Goal: Task Accomplishment & Management: Complete application form

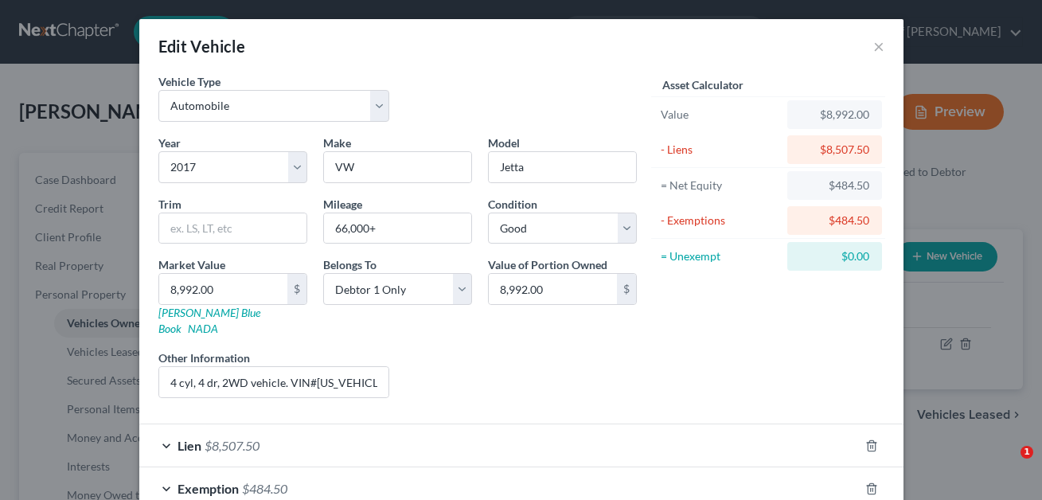
select select "0"
select select "9"
select select "2"
select select "0"
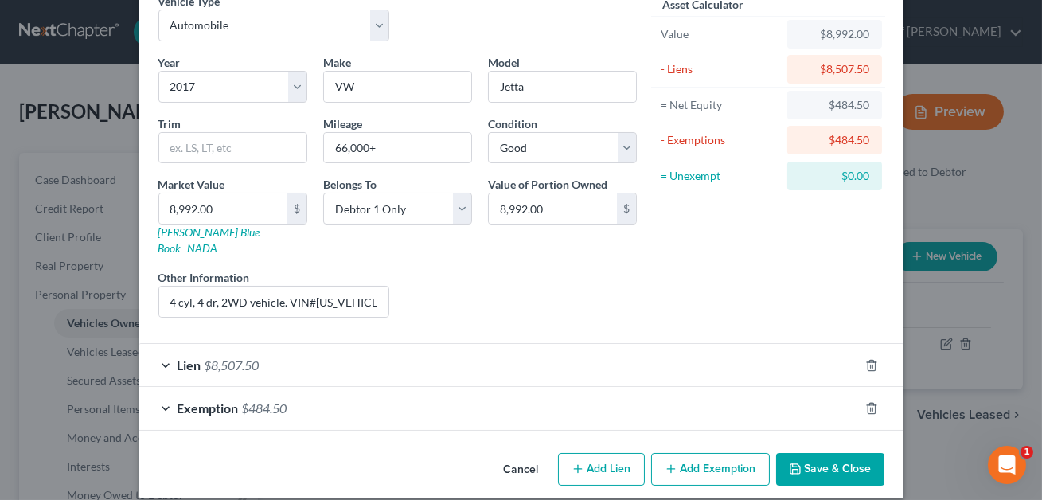
click at [843, 453] on button "Save & Close" at bounding box center [830, 469] width 108 height 33
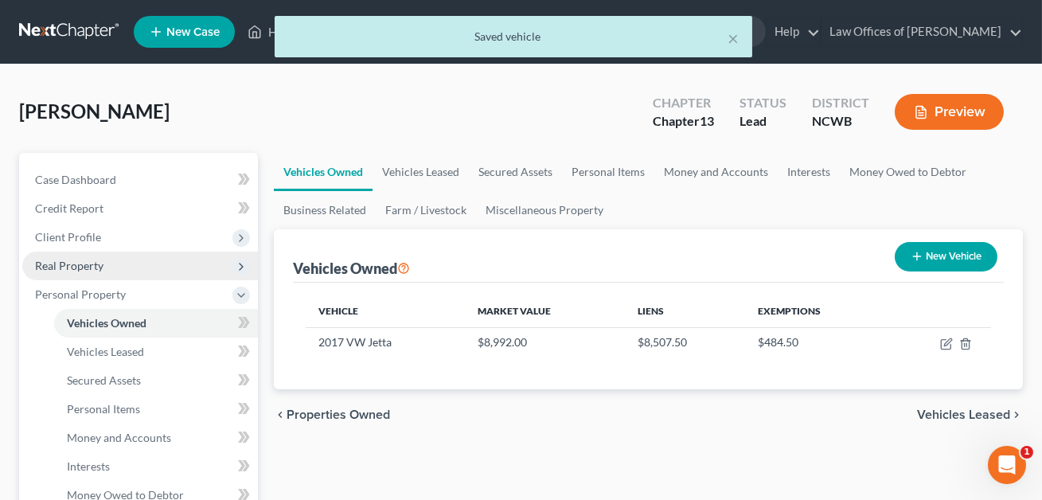
click at [67, 263] on span "Real Property" at bounding box center [69, 266] width 68 height 14
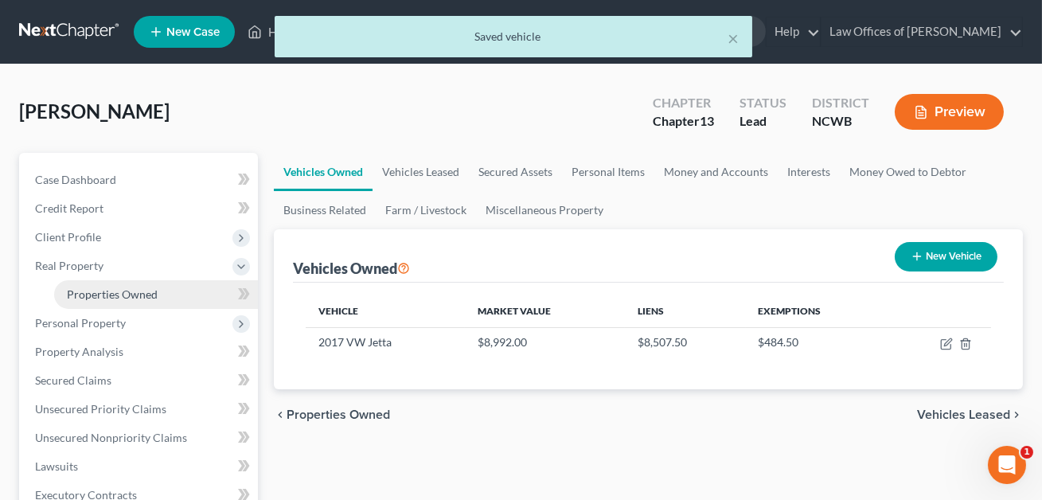
click at [86, 298] on span "Properties Owned" at bounding box center [112, 294] width 91 height 14
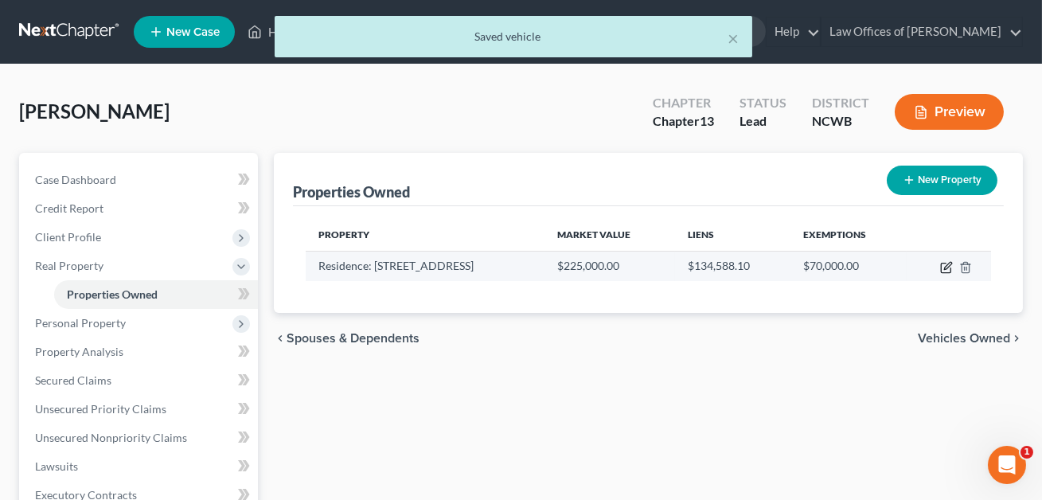
click at [946, 266] on icon "button" at bounding box center [946, 267] width 13 height 13
select select "28"
select select "48"
select select "0"
select select "1"
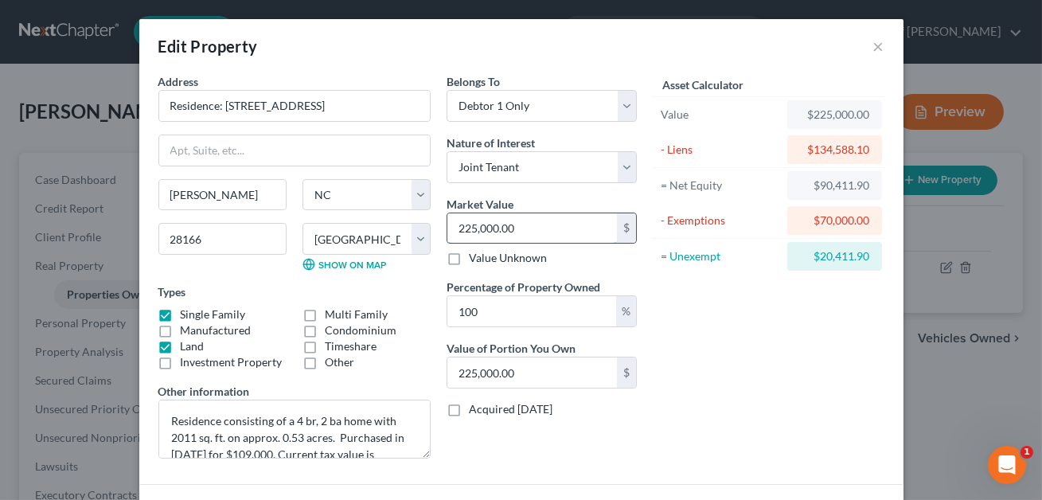
click at [539, 233] on input "225,000.00" at bounding box center [531, 228] width 169 height 30
type input "2"
type input "2.00"
type input "21"
type input "21.00"
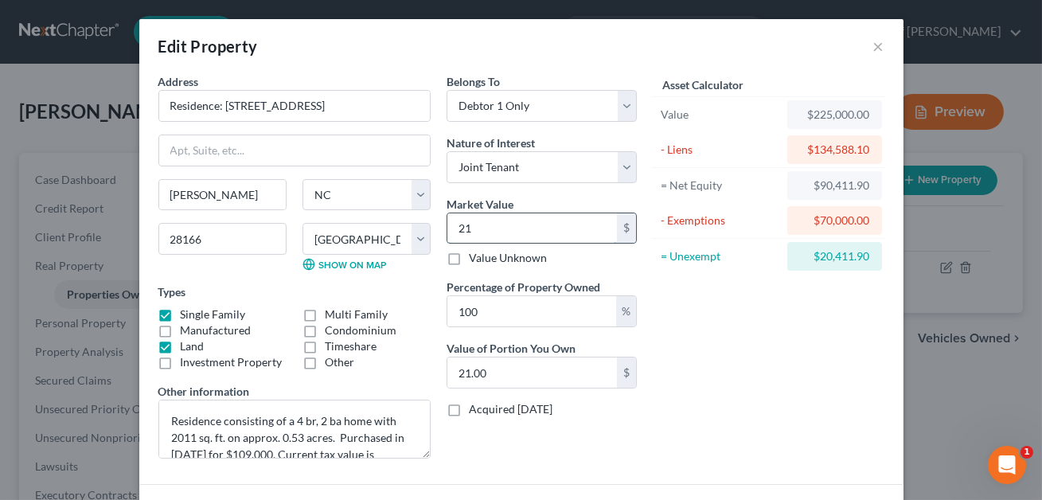
type input "212"
type input "212.00"
type input "2125"
type input "2,125.00"
type input "2,1250"
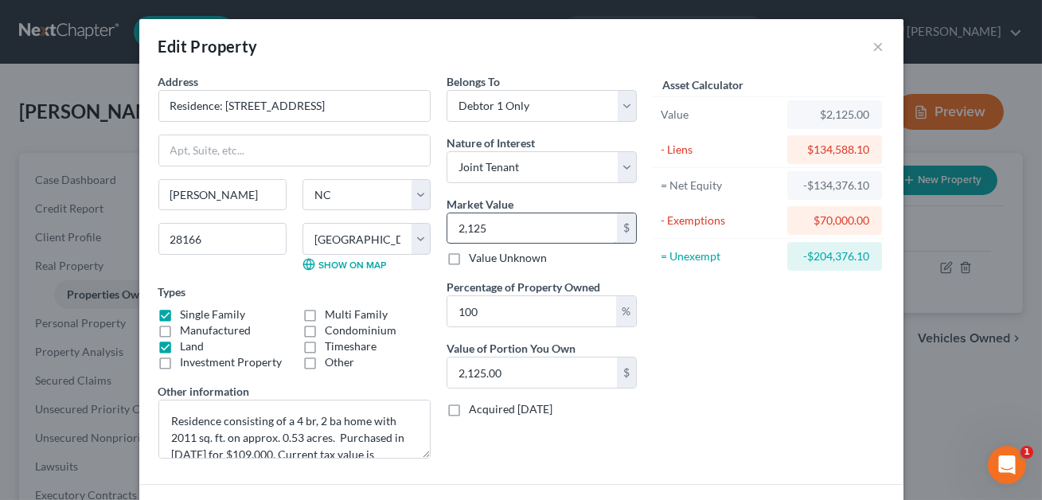
type input "21,250.00"
type input "21,2500"
type input "212,500.00"
type input "212,5000"
type input "2,125,000.00"
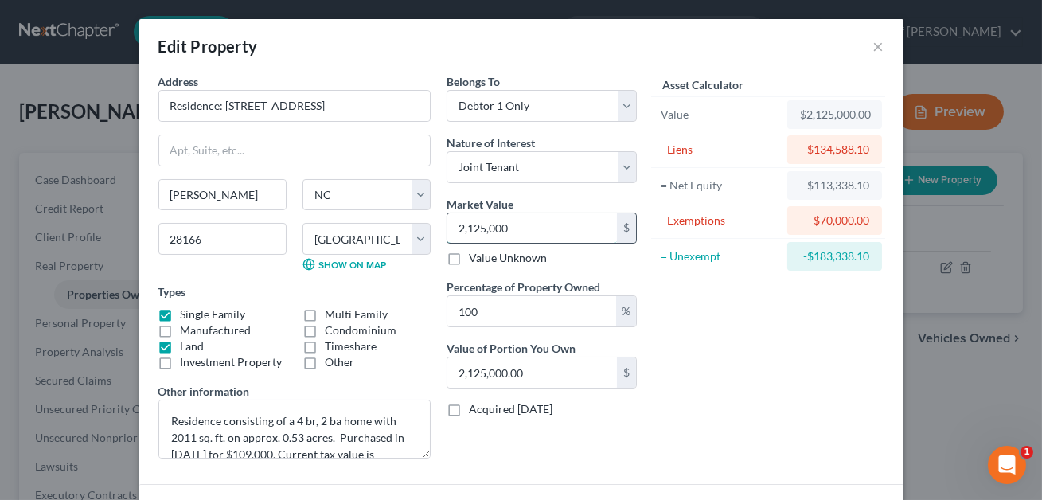
type input "2,125,00"
type input "212,500.00"
type input "212,500"
click at [532, 364] on input "212,500.00" at bounding box center [531, 372] width 169 height 30
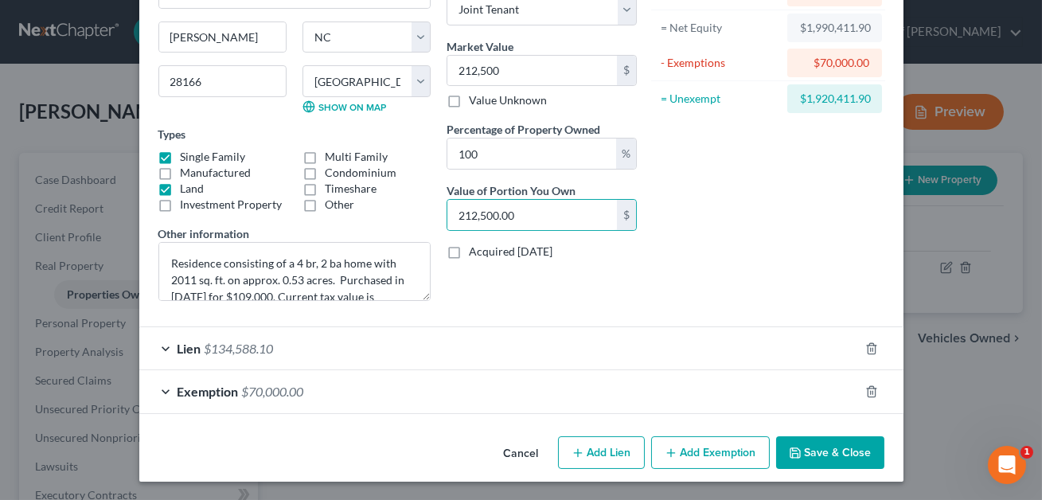
click at [524, 344] on div "Lien $134,588.10" at bounding box center [498, 348] width 719 height 42
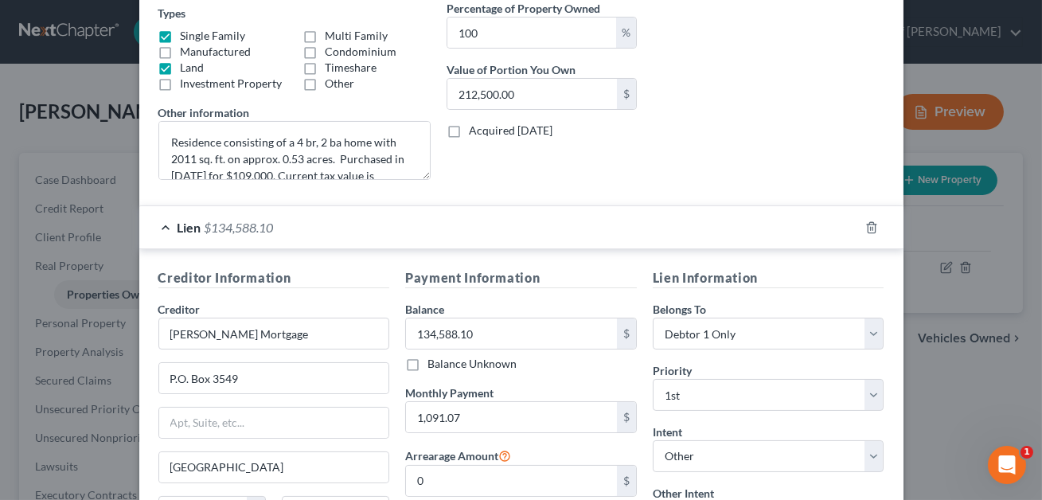
scroll to position [570, 0]
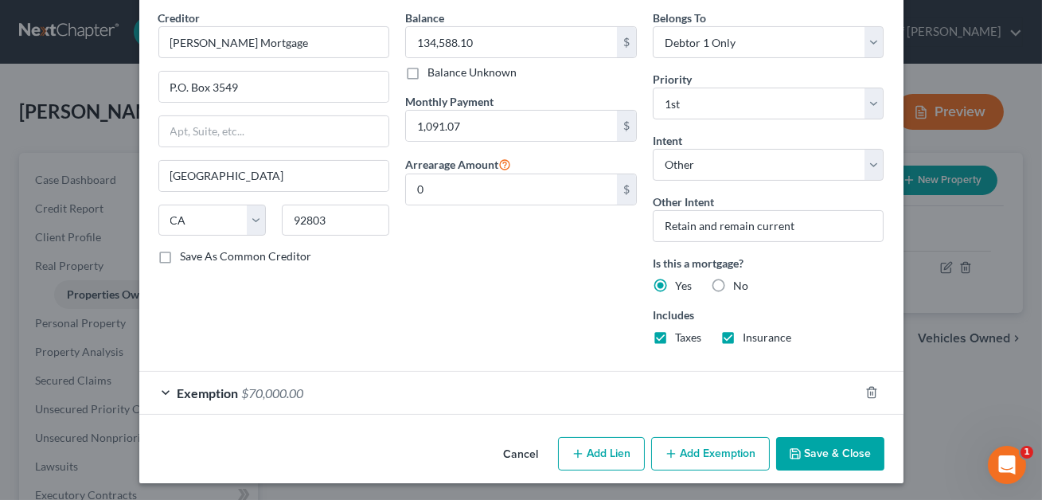
click at [818, 477] on div "Cancel Add Lien Add Lease Add Exemption Save & Close" at bounding box center [521, 457] width 764 height 53
click at [823, 438] on button "Save & Close" at bounding box center [830, 453] width 108 height 33
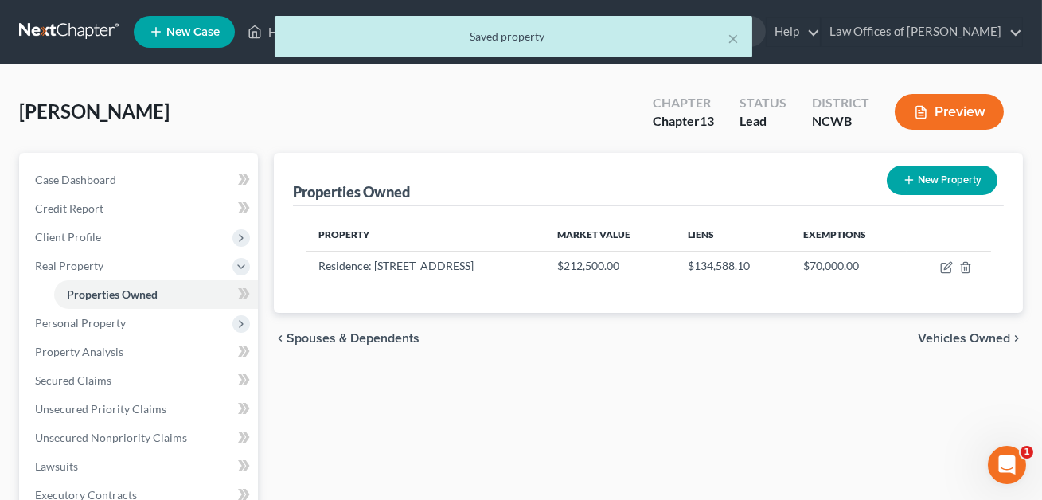
click at [435, 159] on div "Properties Owned New Property" at bounding box center [648, 179] width 711 height 53
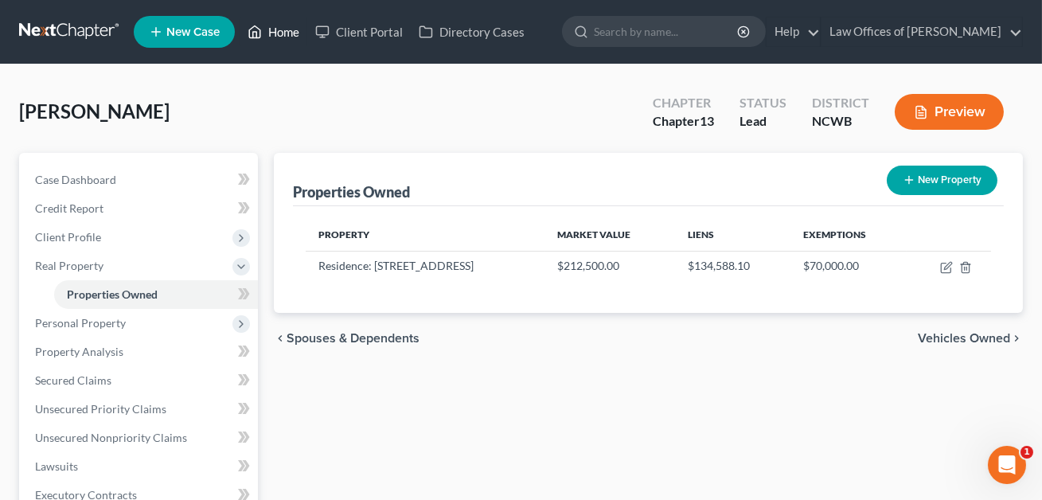
click at [286, 37] on link "Home" at bounding box center [274, 32] width 68 height 29
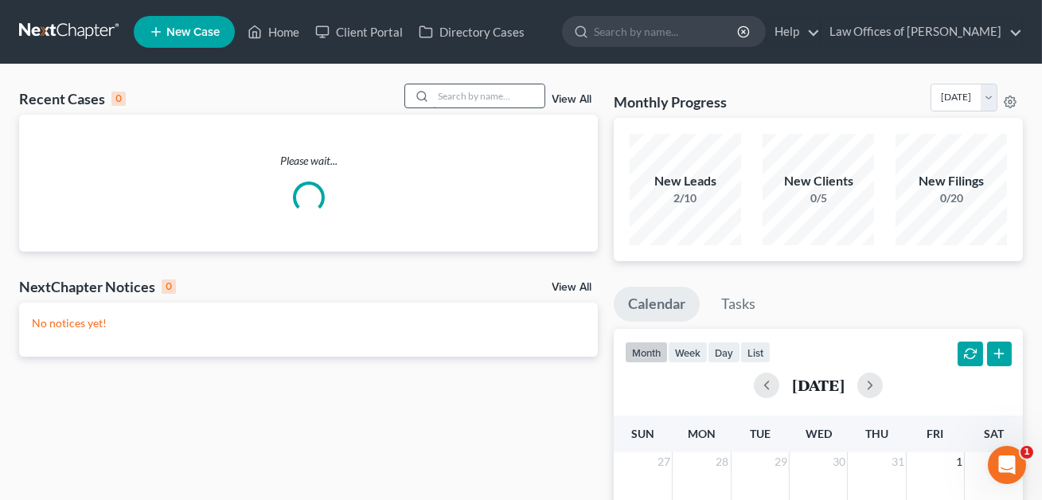
click at [437, 98] on input "search" at bounding box center [488, 95] width 111 height 23
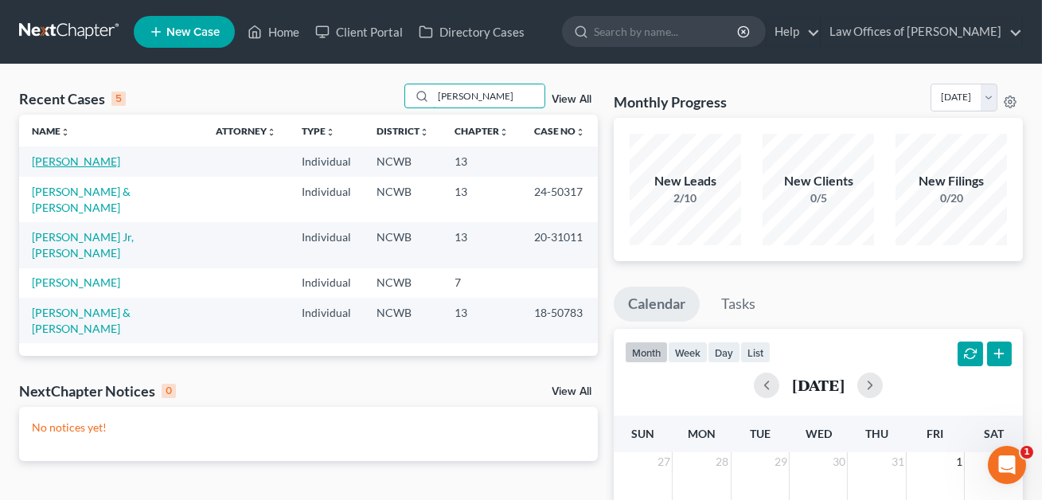
type input "[PERSON_NAME]"
click at [76, 156] on link "[PERSON_NAME]" at bounding box center [76, 161] width 88 height 14
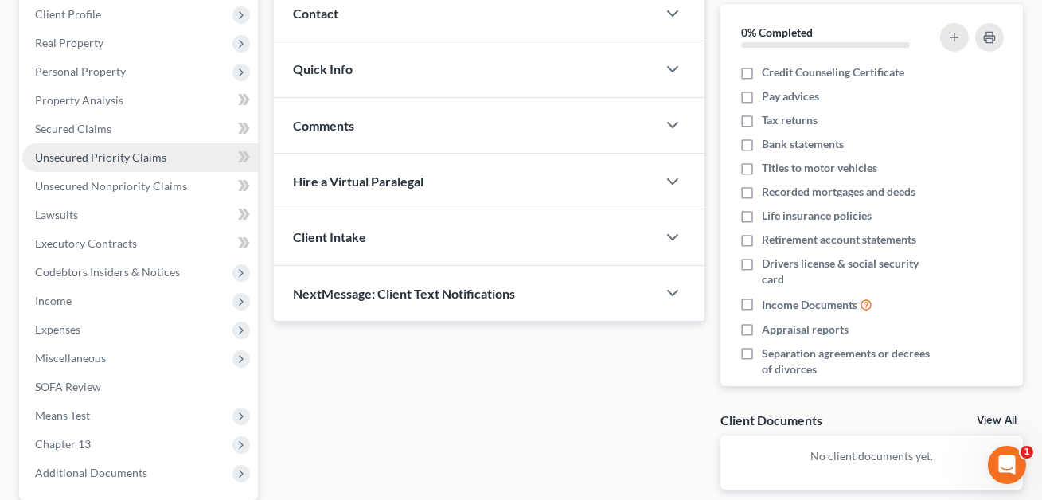
scroll to position [225, 0]
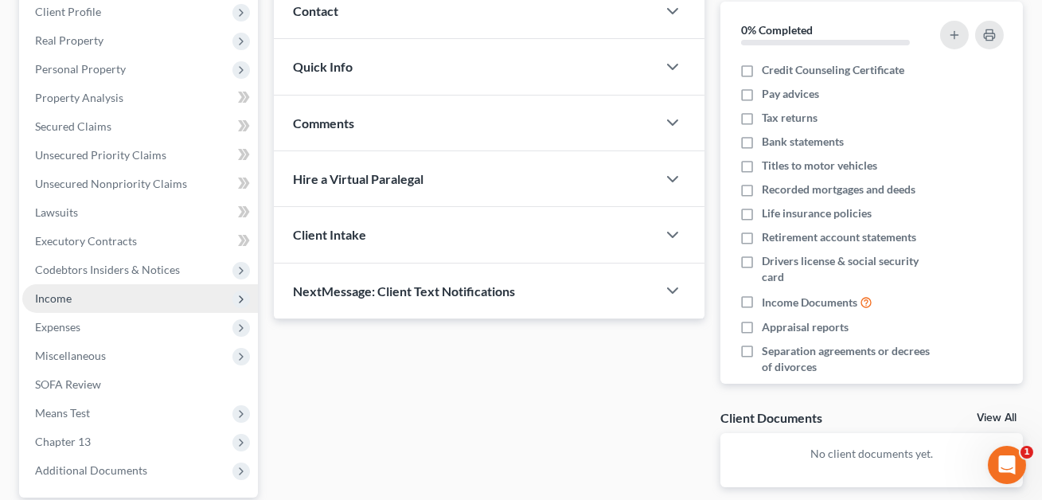
click at [53, 297] on span "Income" at bounding box center [53, 298] width 37 height 14
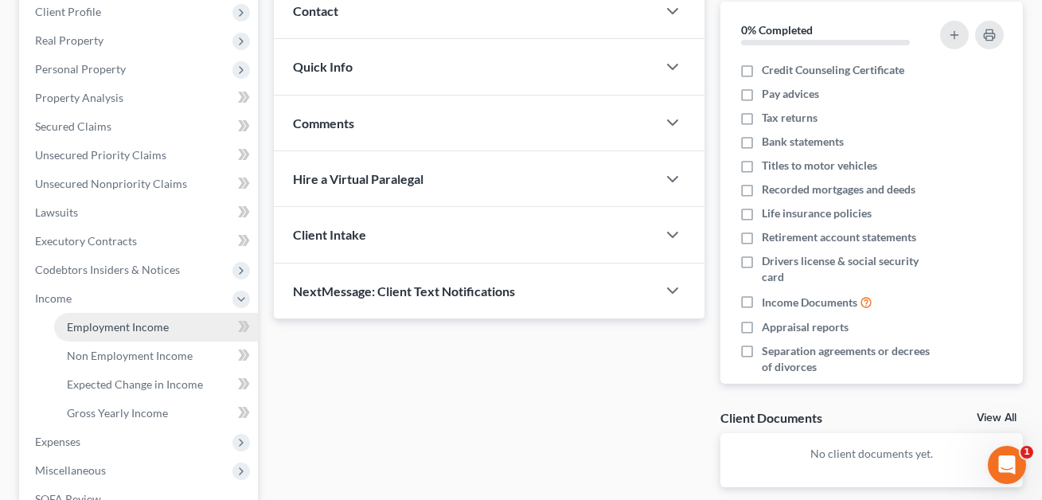
click at [107, 322] on span "Employment Income" at bounding box center [118, 327] width 102 height 14
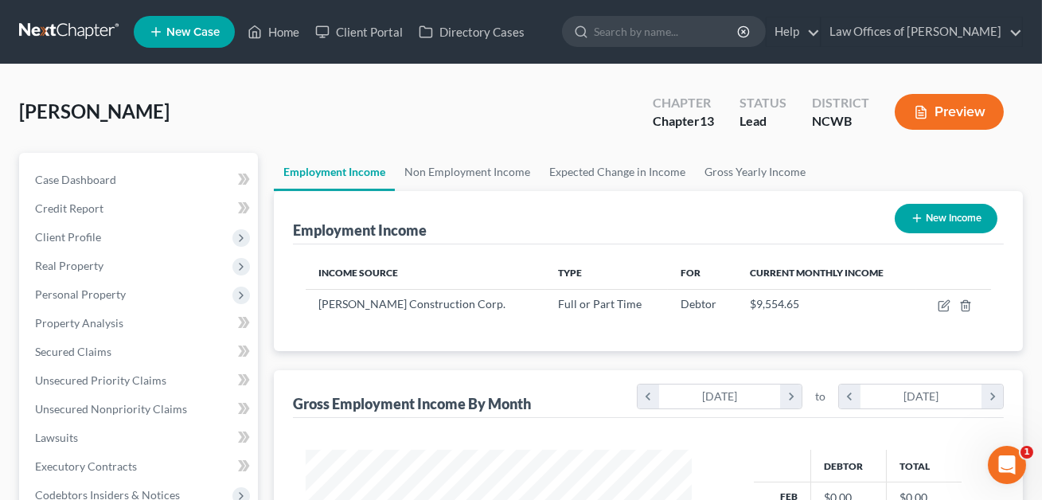
scroll to position [285, 418]
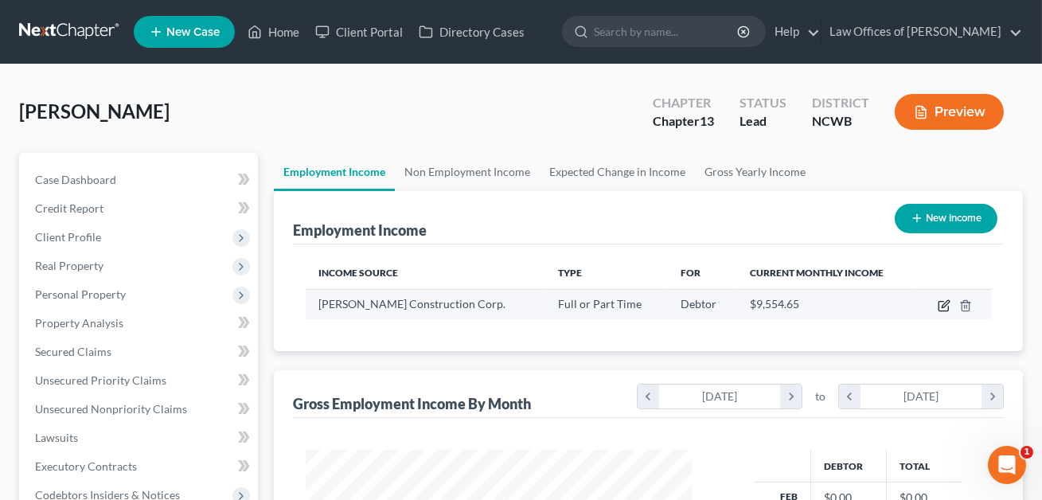
click at [945, 306] on icon "button" at bounding box center [943, 305] width 13 height 13
select select "0"
select select "24"
select select "0"
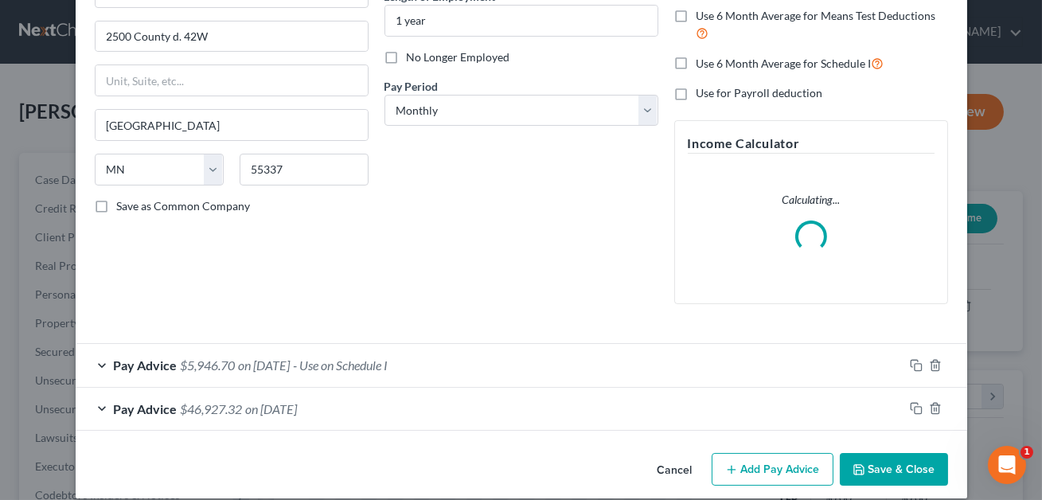
scroll to position [192, 0]
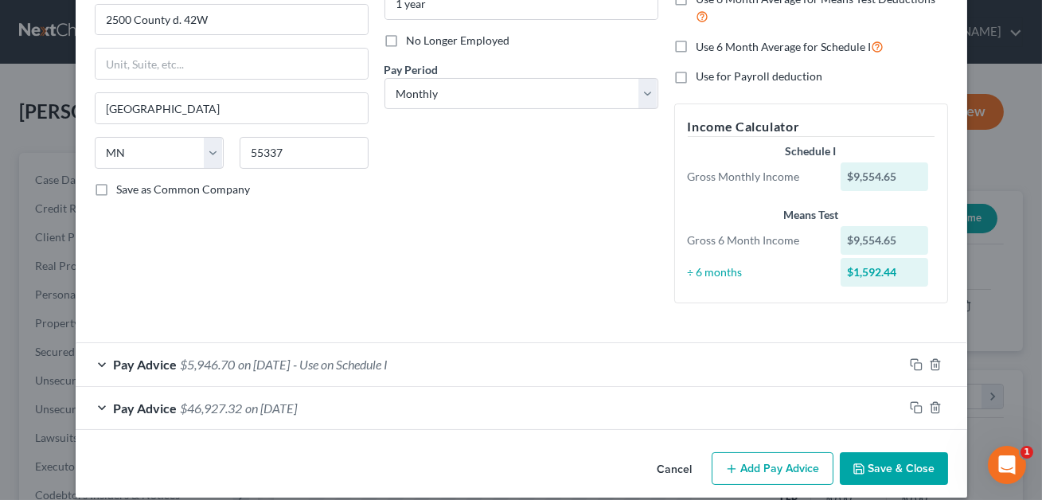
click at [480, 398] on div "Pay Advice $46,927.32 on [DATE]" at bounding box center [490, 408] width 828 height 42
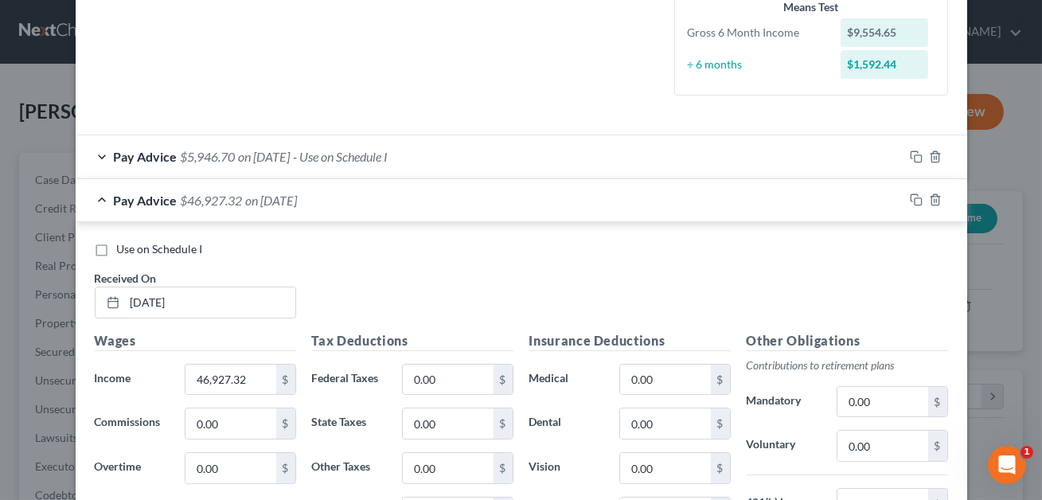
scroll to position [409, 0]
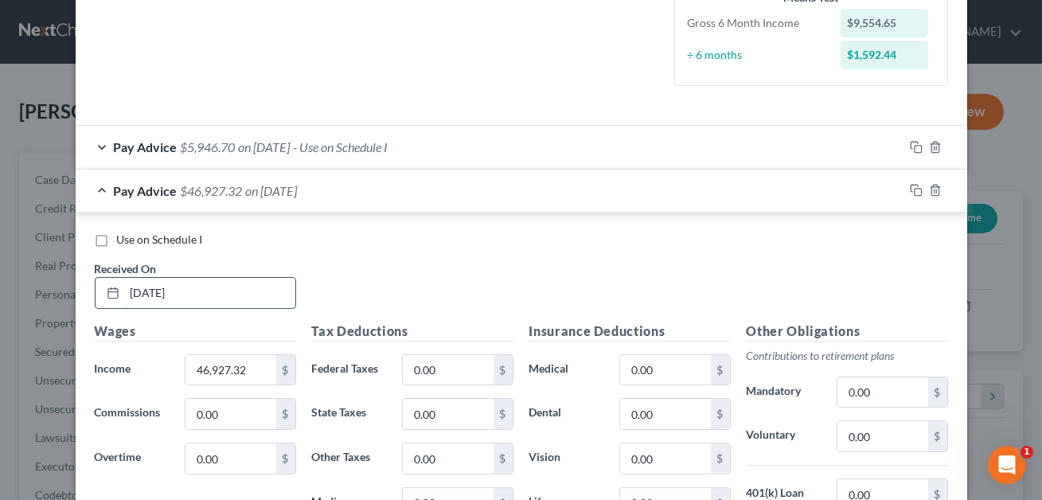
click at [144, 290] on input "[DATE]" at bounding box center [210, 293] width 170 height 30
type input "[DATE]"
click at [216, 355] on input "46,927.32" at bounding box center [230, 370] width 90 height 30
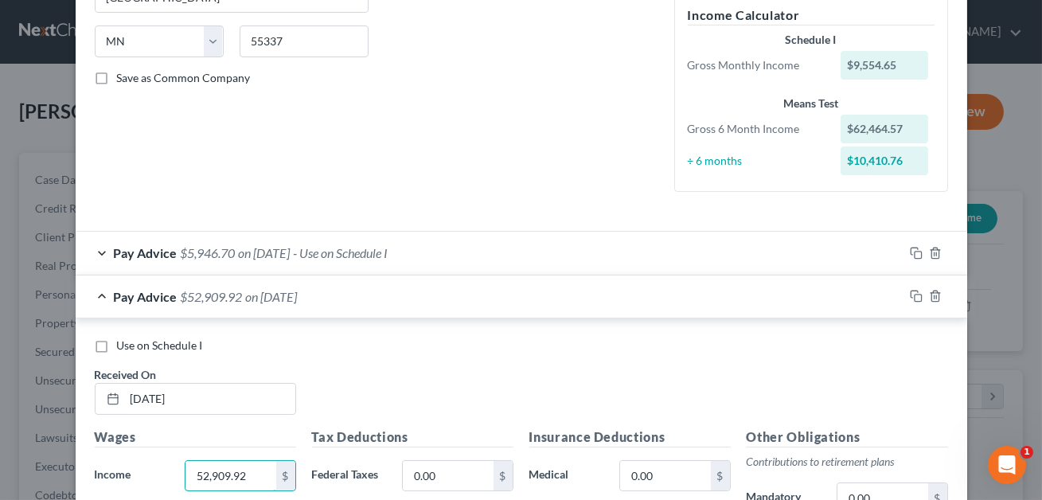
scroll to position [278, 0]
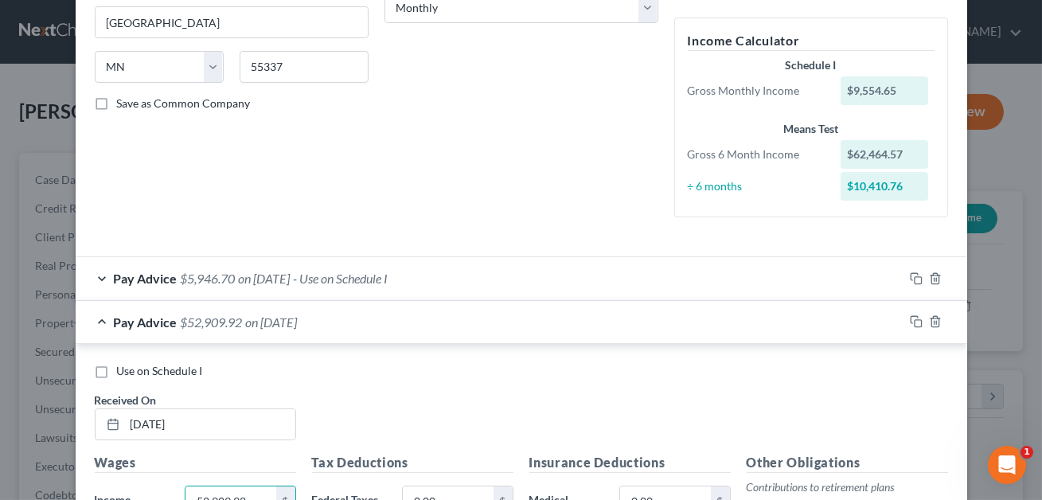
type input "52,909.92"
click at [240, 275] on span "on [DATE]" at bounding box center [265, 278] width 52 height 15
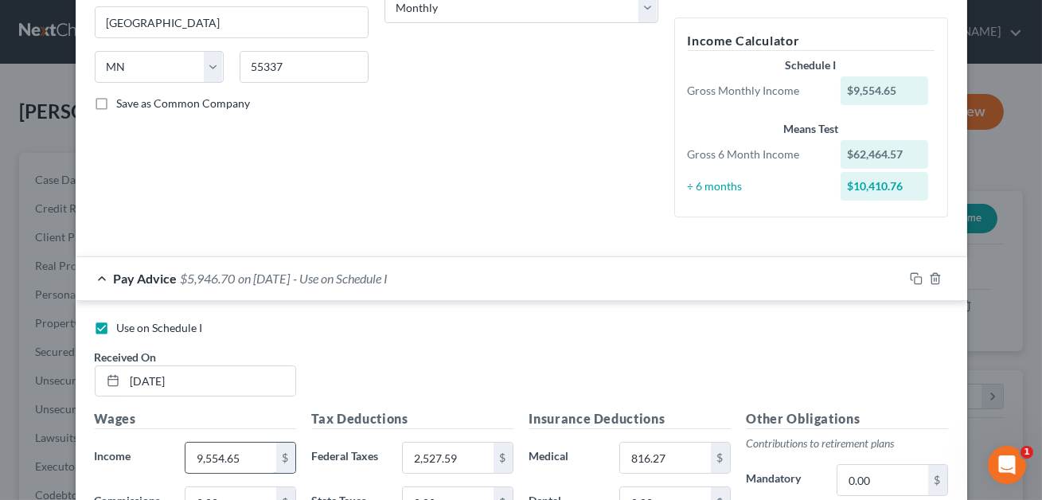
click at [215, 459] on input "9,554.65" at bounding box center [230, 457] width 90 height 30
type input "8,818.32"
click at [455, 462] on input "2,527.59" at bounding box center [448, 457] width 90 height 30
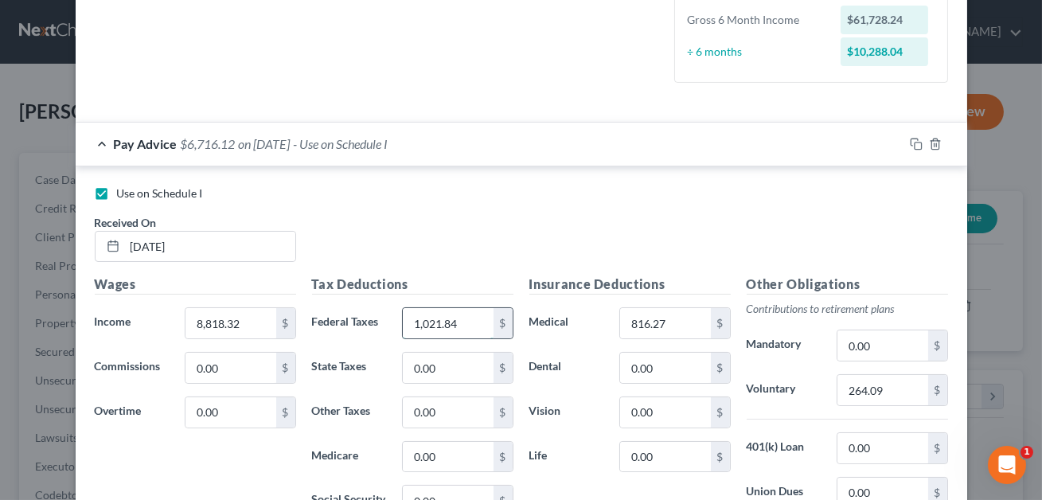
scroll to position [438, 0]
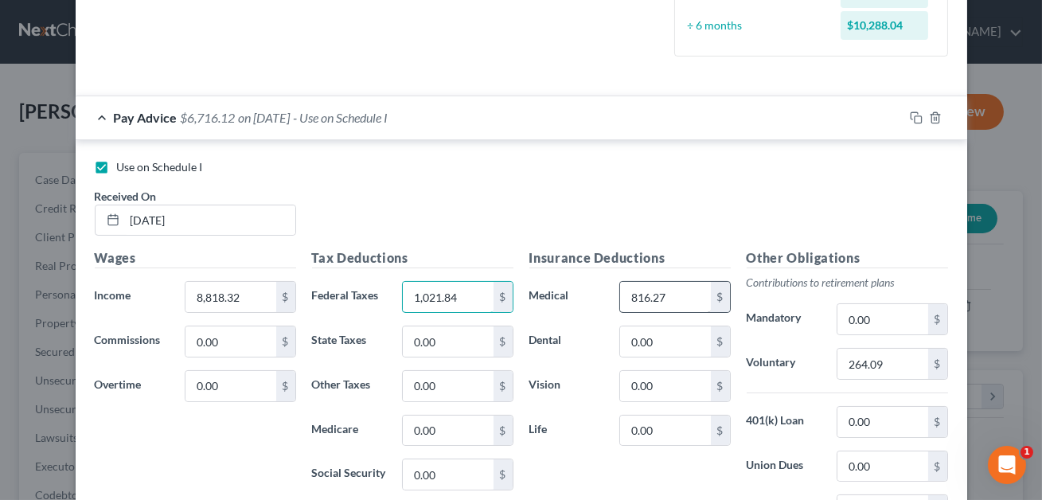
type input "1,021.84"
click at [675, 295] on input "816.27" at bounding box center [665, 297] width 90 height 30
click at [485, 337] on input "0.00" at bounding box center [448, 341] width 90 height 30
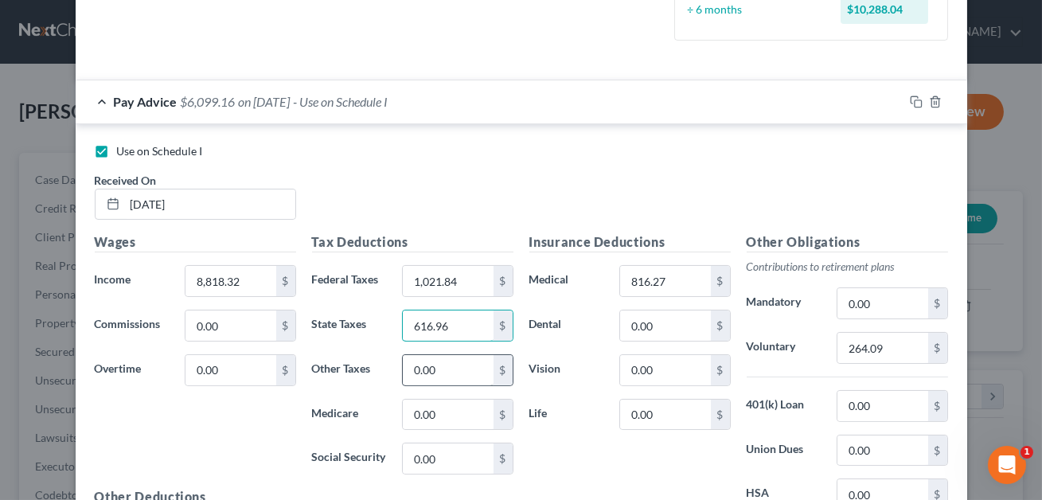
scroll to position [463, 0]
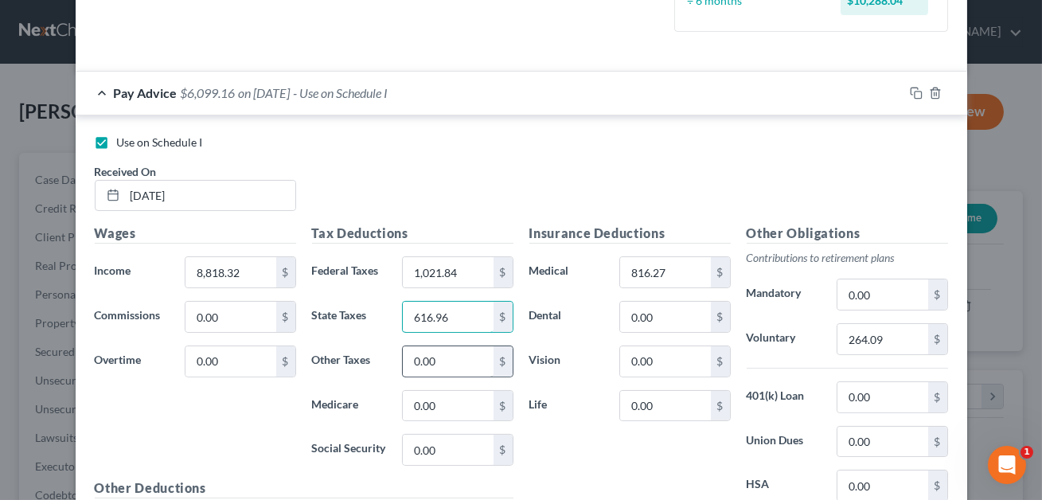
type input "616.96"
click at [454, 393] on input "0.00" at bounding box center [448, 406] width 90 height 30
type input "616.96"
click at [450, 316] on input "616.96" at bounding box center [448, 317] width 90 height 30
type input "294.00"
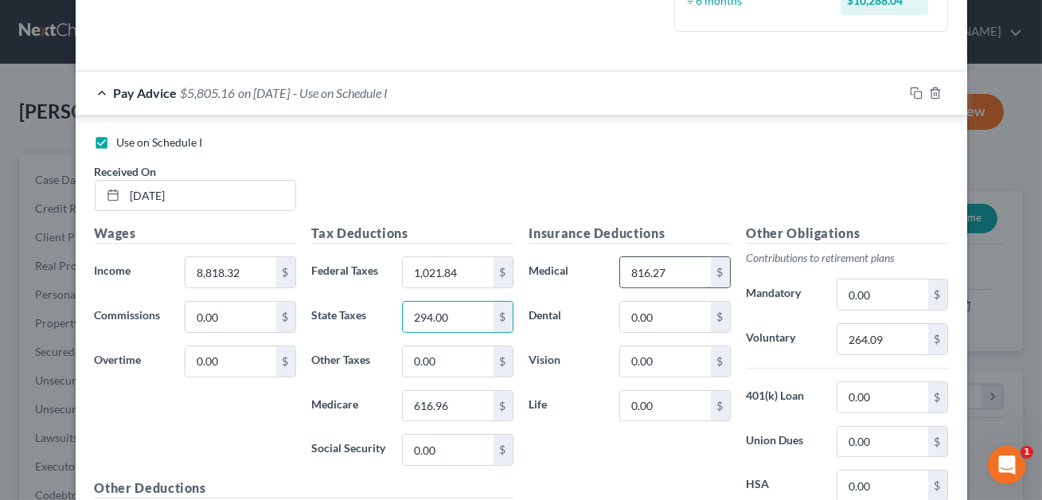
click at [634, 279] on input "816.27" at bounding box center [665, 272] width 90 height 30
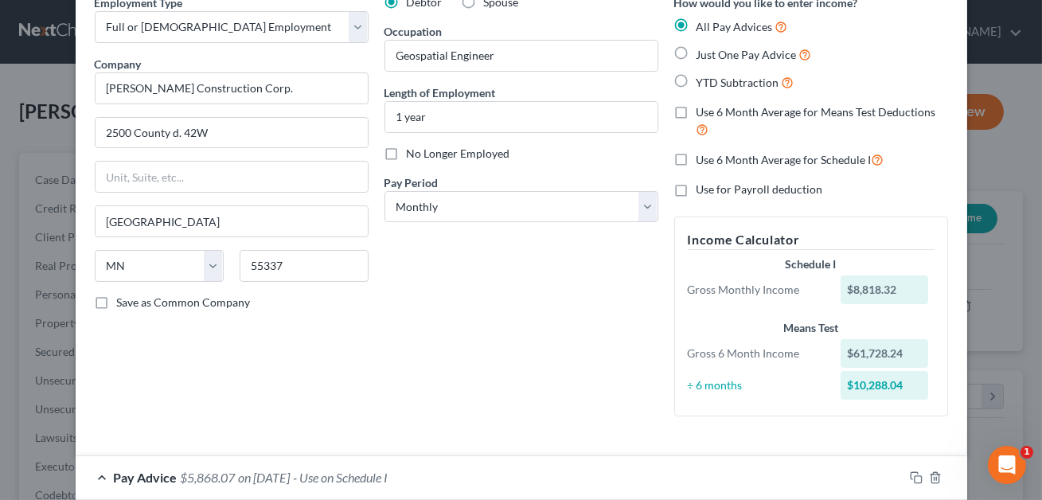
scroll to position [0, 0]
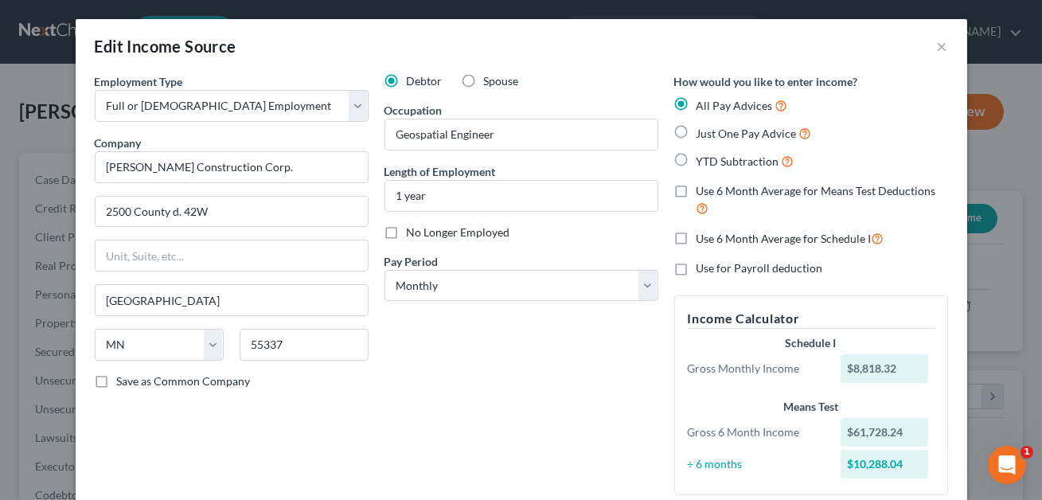
type input "753.36"
click at [696, 133] on label "Just One Pay Advice" at bounding box center [753, 133] width 115 height 18
click at [703, 133] on input "Just One Pay Advice" at bounding box center [708, 129] width 10 height 10
radio input "true"
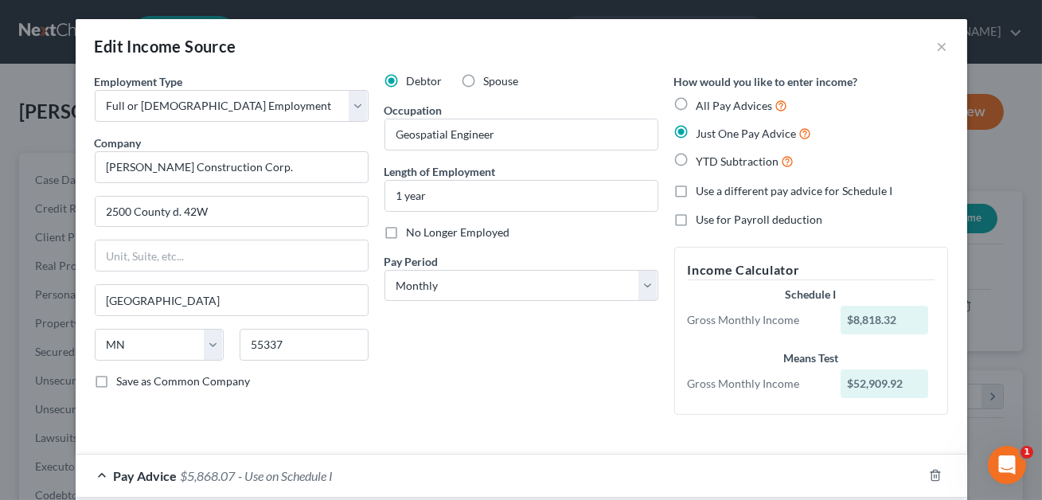
click at [696, 156] on label "YTD Subtraction" at bounding box center [745, 161] width 98 height 18
click at [703, 156] on input "YTD Subtraction" at bounding box center [708, 157] width 10 height 10
radio input "true"
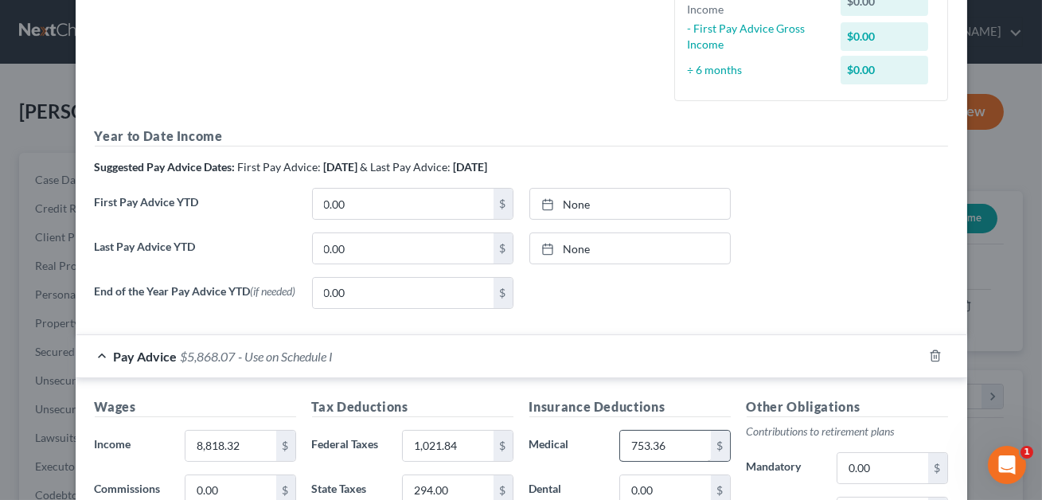
scroll to position [382, 0]
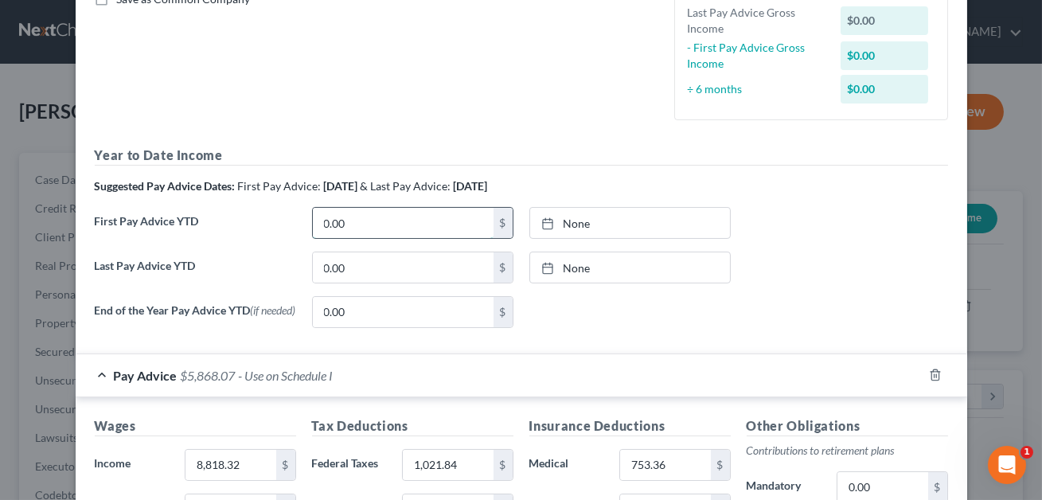
click at [388, 221] on input "0.00" at bounding box center [403, 223] width 181 height 30
type input "11,731.83"
click at [348, 264] on input "0.00" at bounding box center [403, 267] width 181 height 30
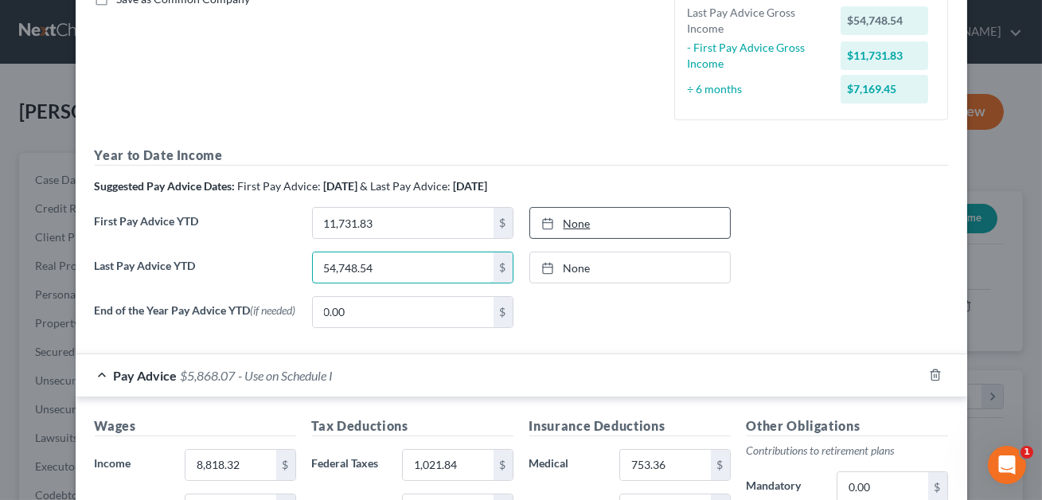
type input "54,748.54"
click at [588, 224] on link "None" at bounding box center [630, 223] width 200 height 30
type input "[DATE]"
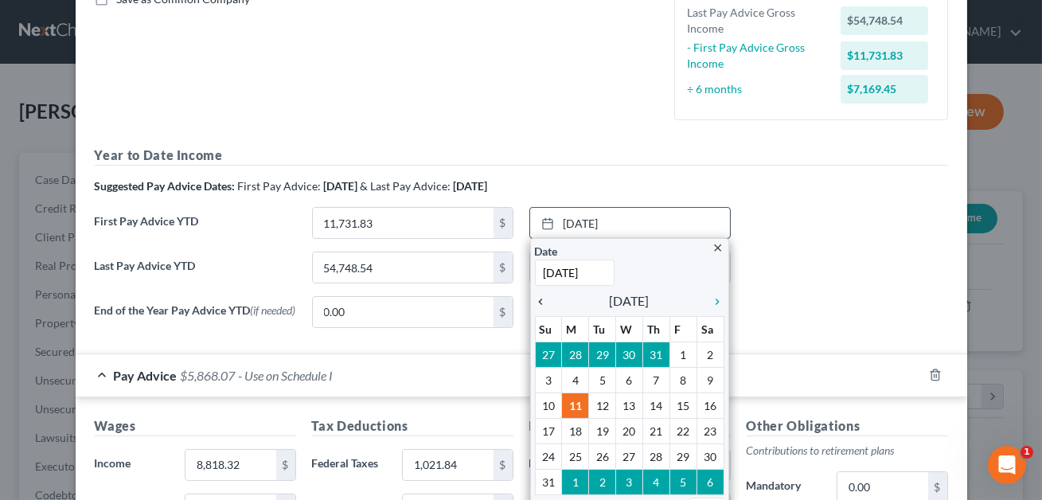
click at [540, 301] on icon "chevron_left" at bounding box center [545, 301] width 21 height 13
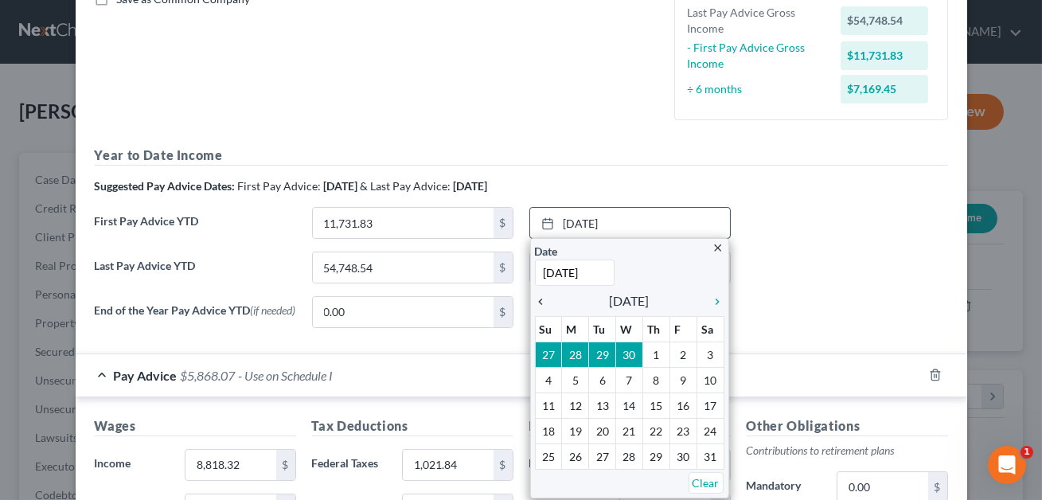
click at [541, 300] on icon "chevron_left" at bounding box center [545, 301] width 21 height 13
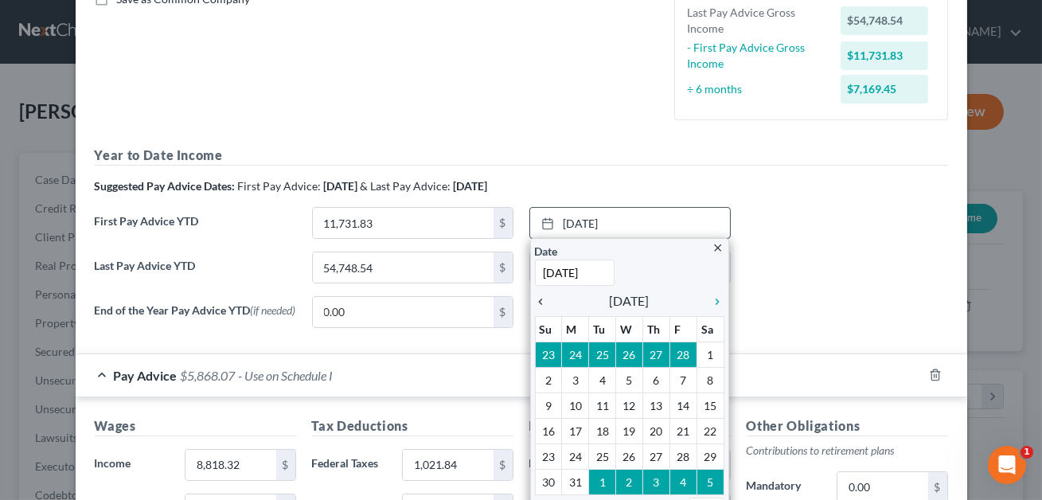
click at [541, 300] on icon "chevron_left" at bounding box center [545, 301] width 21 height 13
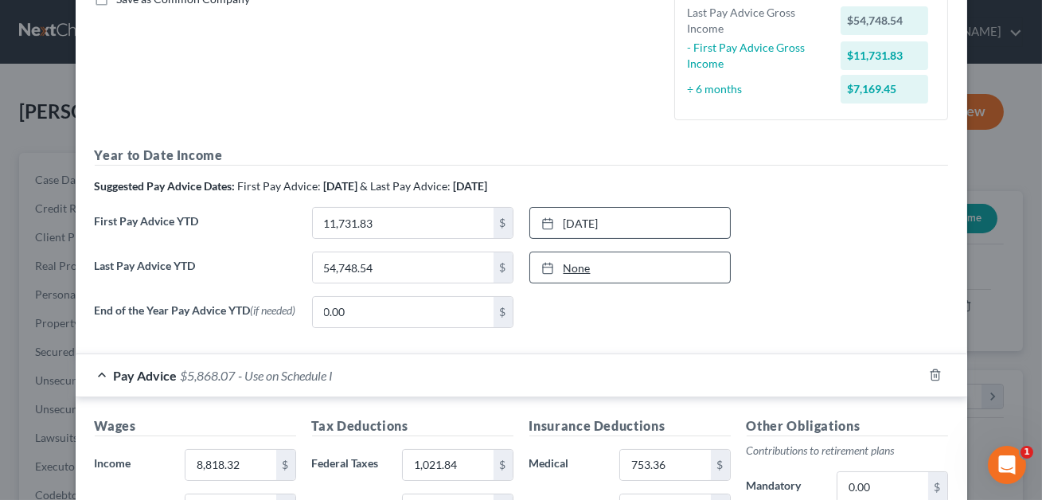
click at [583, 265] on link "None" at bounding box center [630, 267] width 200 height 30
type input "[DATE]"
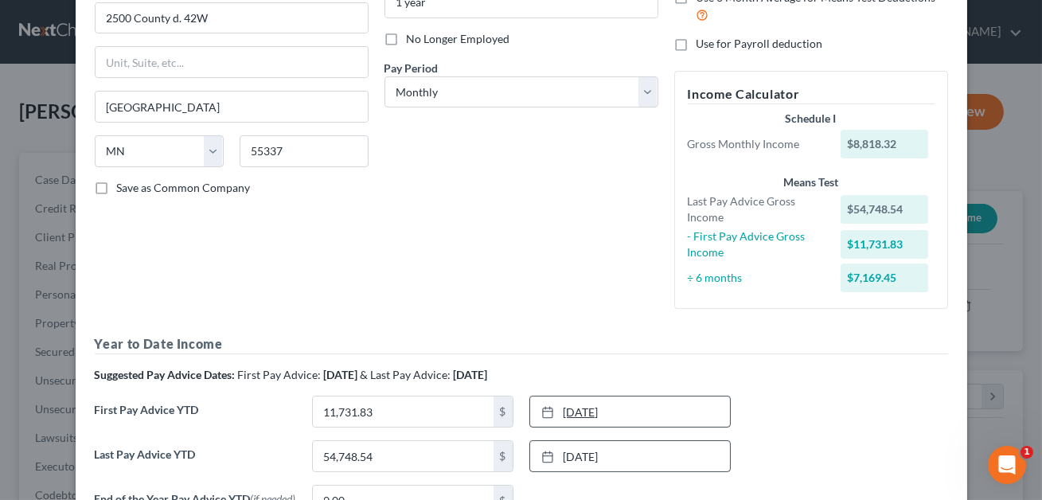
scroll to position [0, 0]
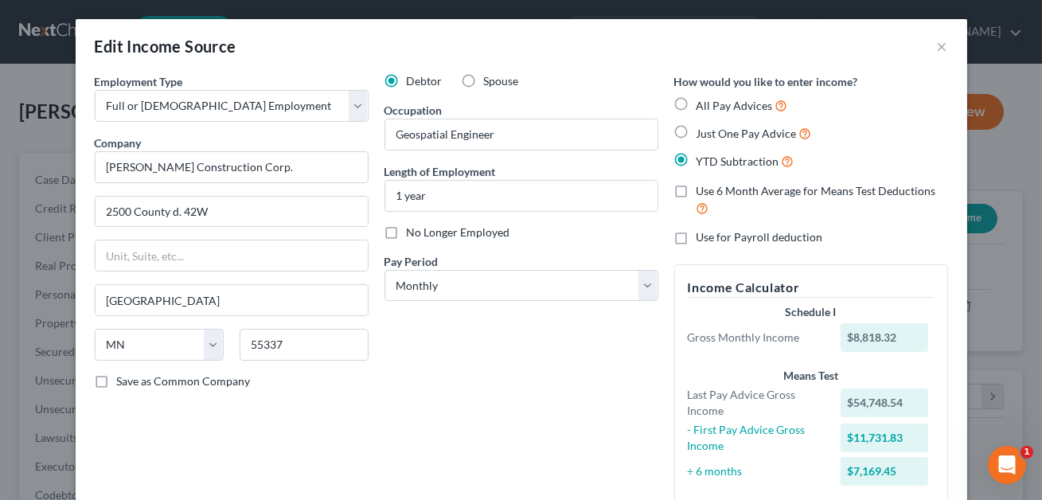
click at [696, 128] on label "Just One Pay Advice" at bounding box center [753, 133] width 115 height 18
click at [703, 128] on input "Just One Pay Advice" at bounding box center [708, 129] width 10 height 10
radio input "true"
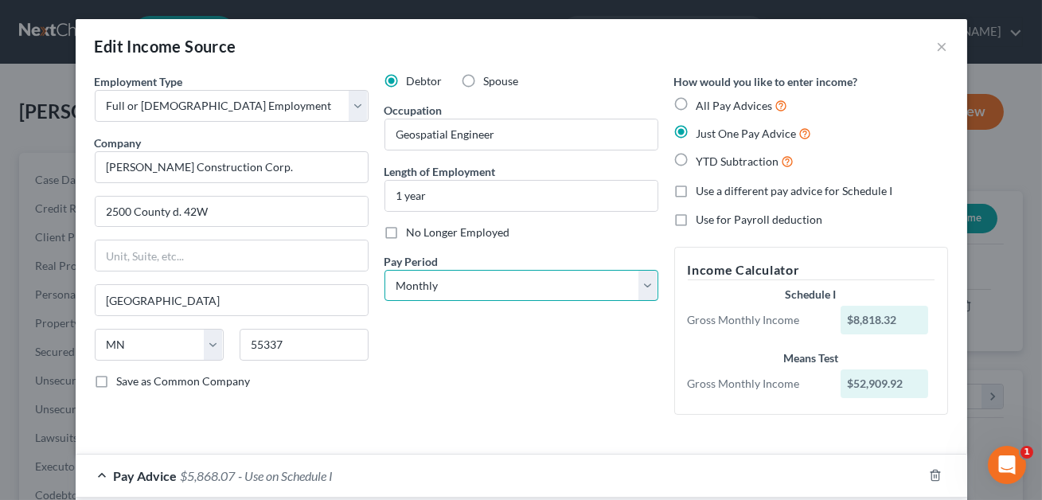
click at [495, 282] on select "Select Monthly Twice Monthly Every Other Week Weekly" at bounding box center [521, 286] width 274 height 32
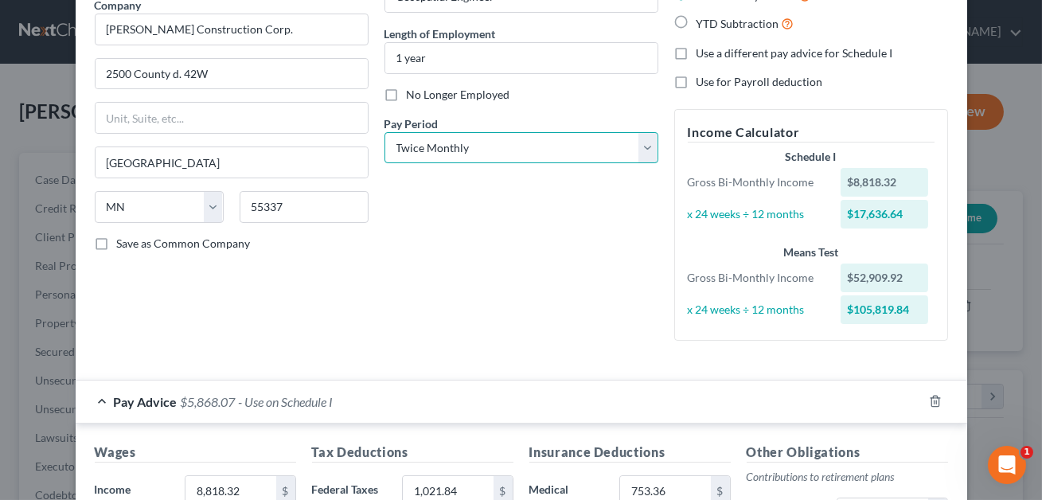
scroll to position [139, 0]
click at [483, 151] on select "Select Monthly Twice Monthly Every Other Week Weekly" at bounding box center [521, 147] width 274 height 32
select select "0"
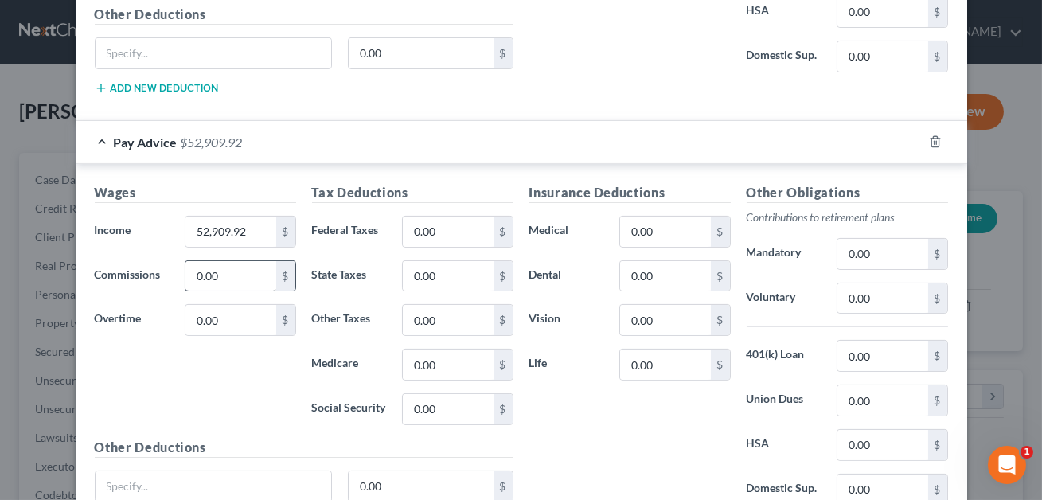
scroll to position [729, 0]
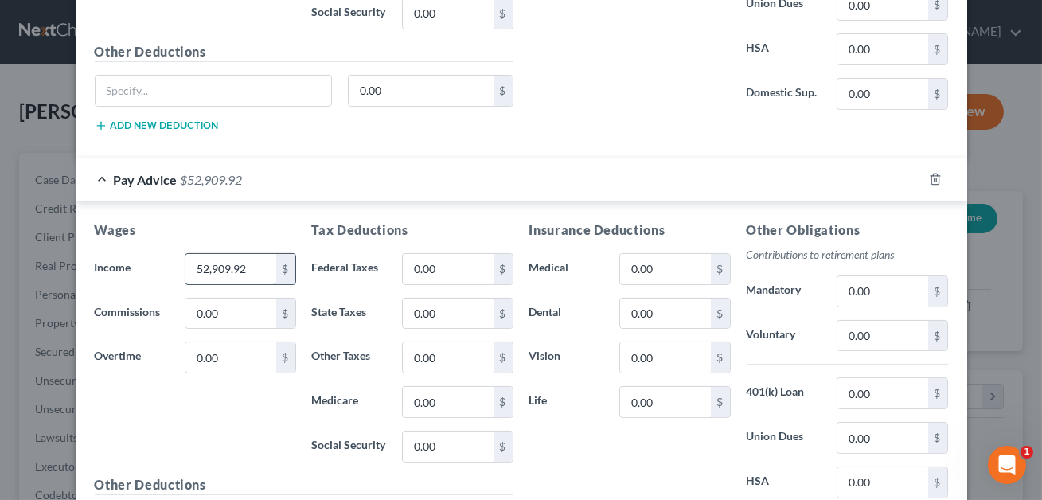
click at [259, 264] on input "52,909.92" at bounding box center [230, 269] width 90 height 30
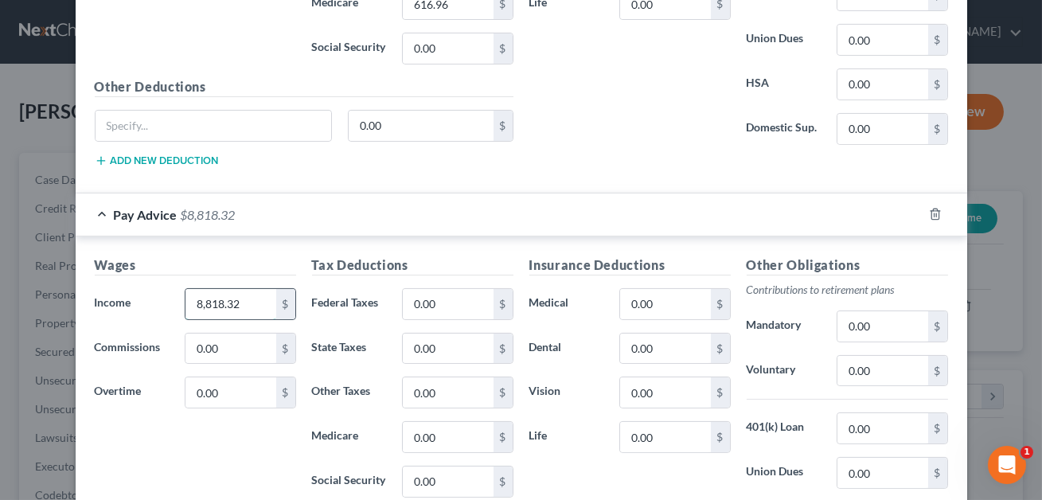
scroll to position [732, 0]
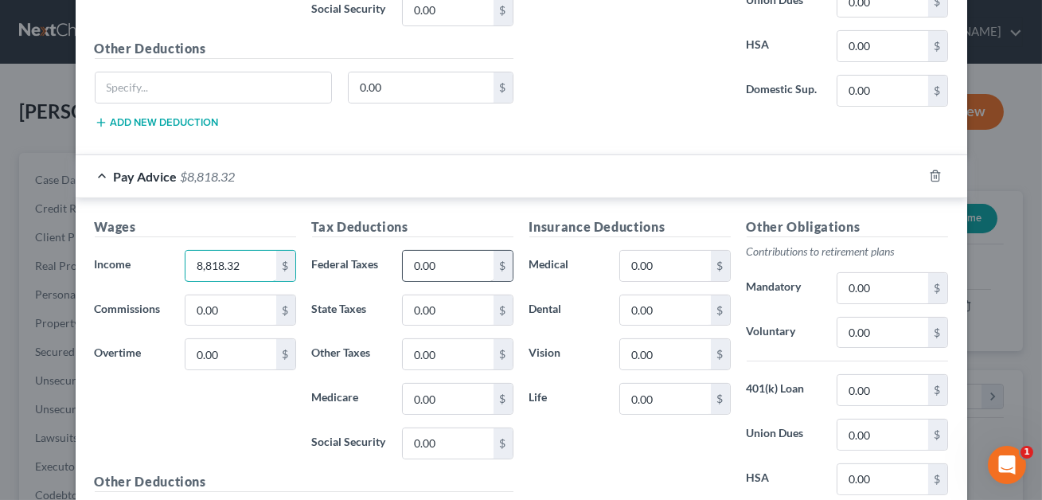
type input "8,818.32"
click at [438, 262] on input "0.00" at bounding box center [448, 266] width 90 height 30
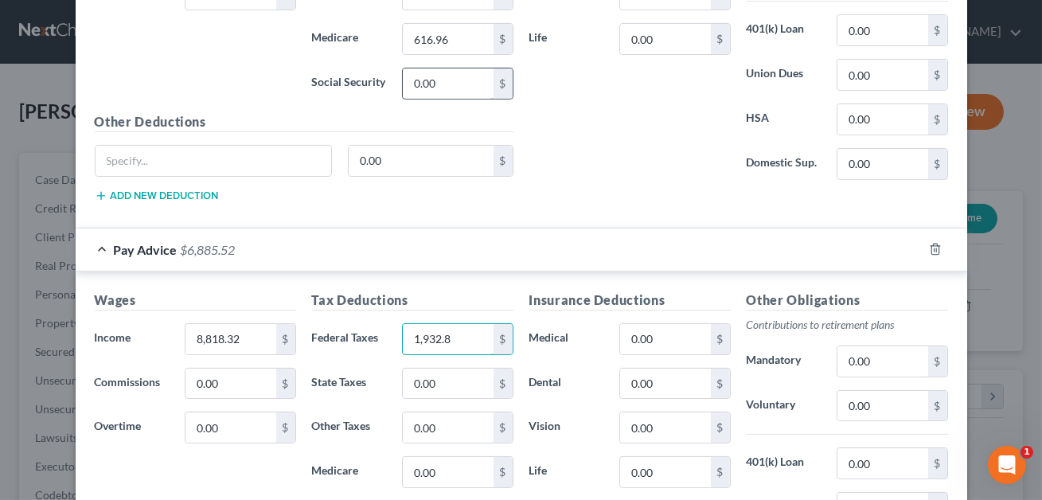
scroll to position [698, 0]
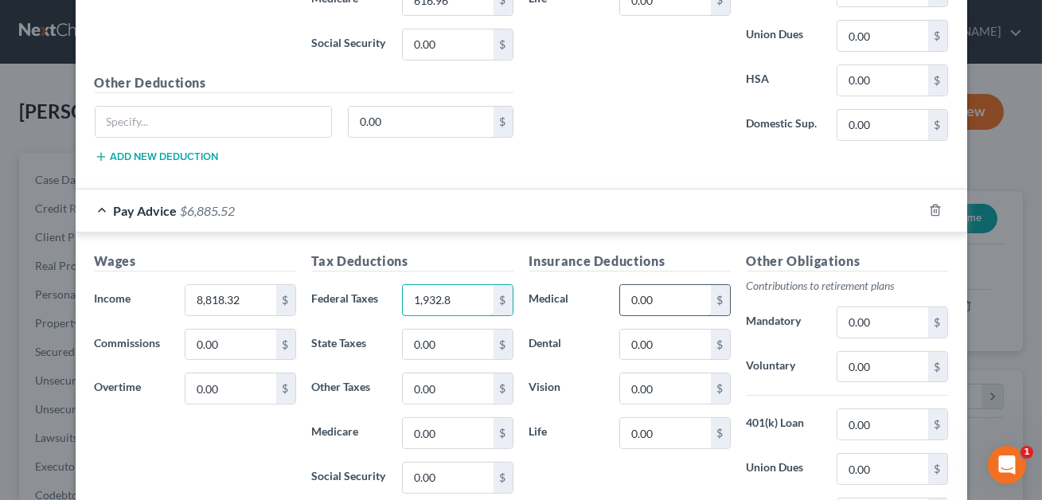
type input "1,932.8"
click at [636, 303] on input "0.00" at bounding box center [665, 300] width 90 height 30
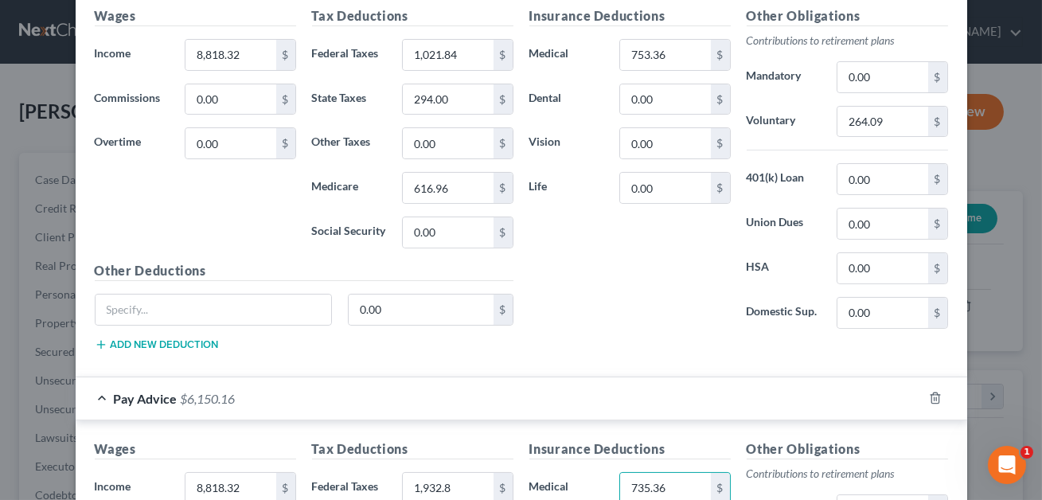
scroll to position [649, 0]
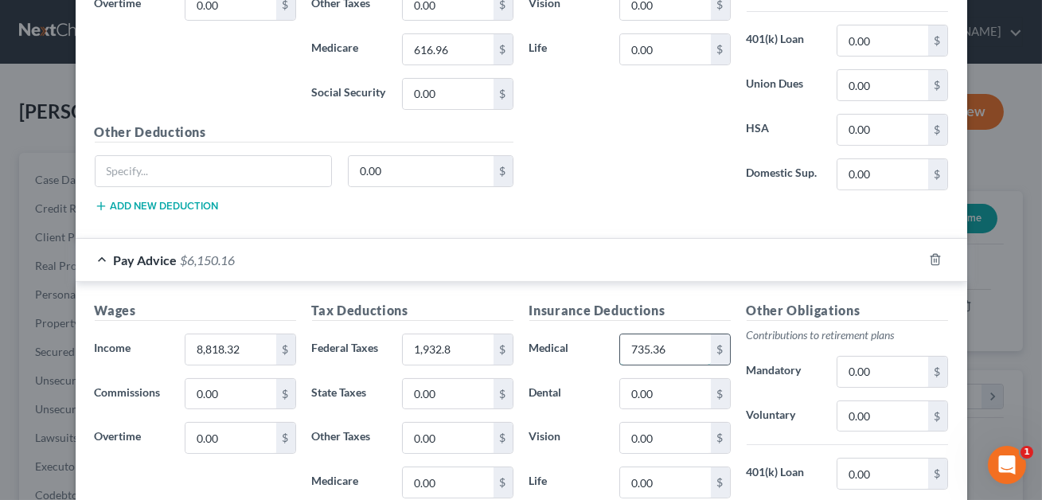
click at [649, 349] on input "735.36" at bounding box center [665, 349] width 90 height 30
type input "753.36"
click at [868, 418] on input "0.00" at bounding box center [882, 416] width 90 height 30
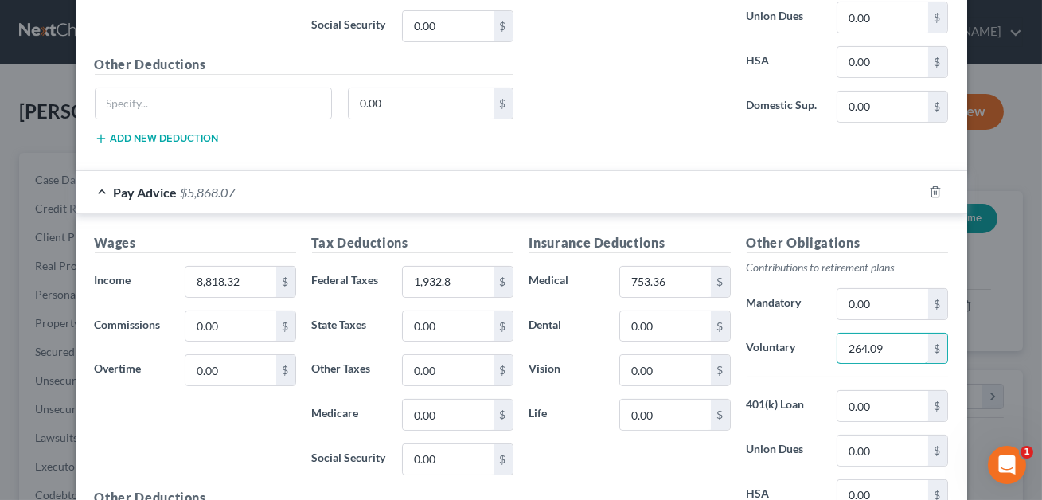
scroll to position [903, 0]
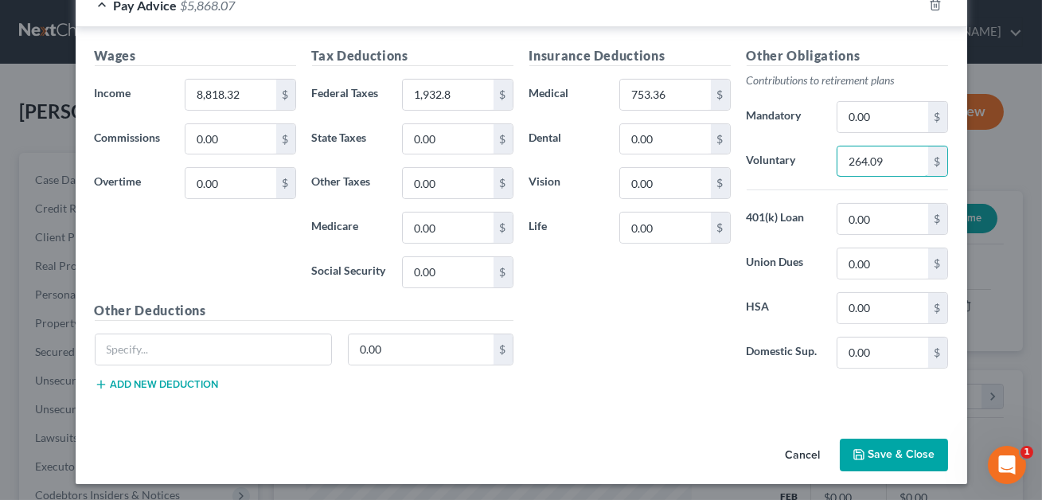
type input "264.09"
click at [894, 438] on button "Save & Close" at bounding box center [894, 454] width 108 height 33
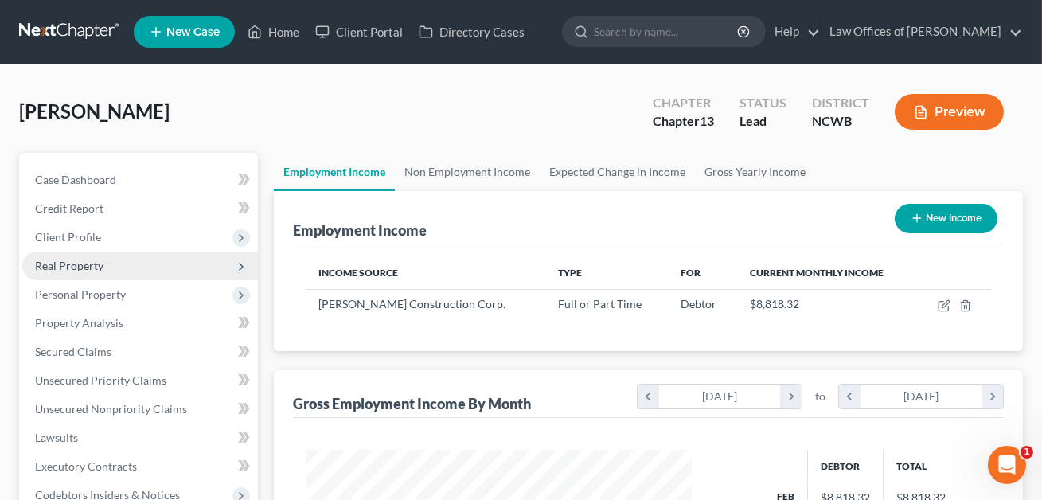
click at [84, 265] on span "Real Property" at bounding box center [69, 266] width 68 height 14
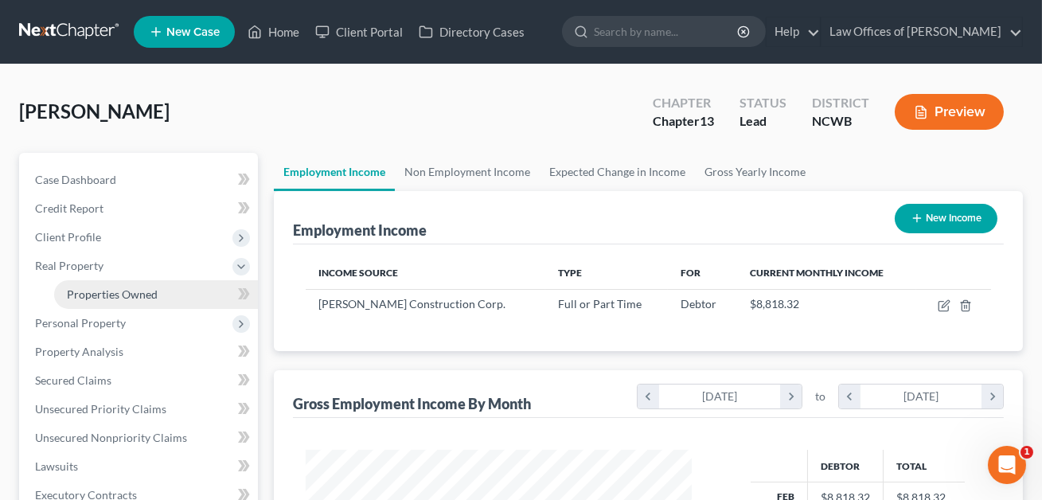
click at [100, 294] on span "Properties Owned" at bounding box center [112, 294] width 91 height 14
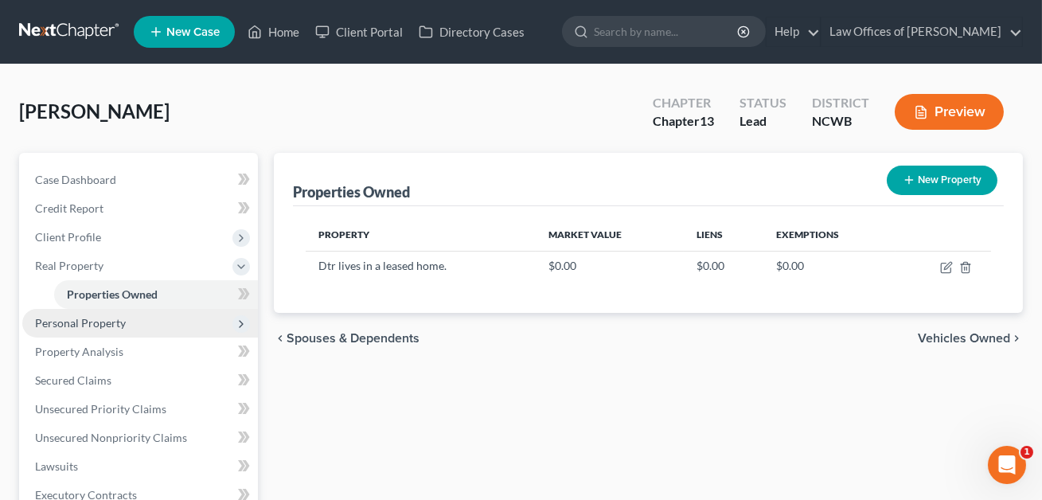
click at [91, 320] on span "Personal Property" at bounding box center [80, 323] width 91 height 14
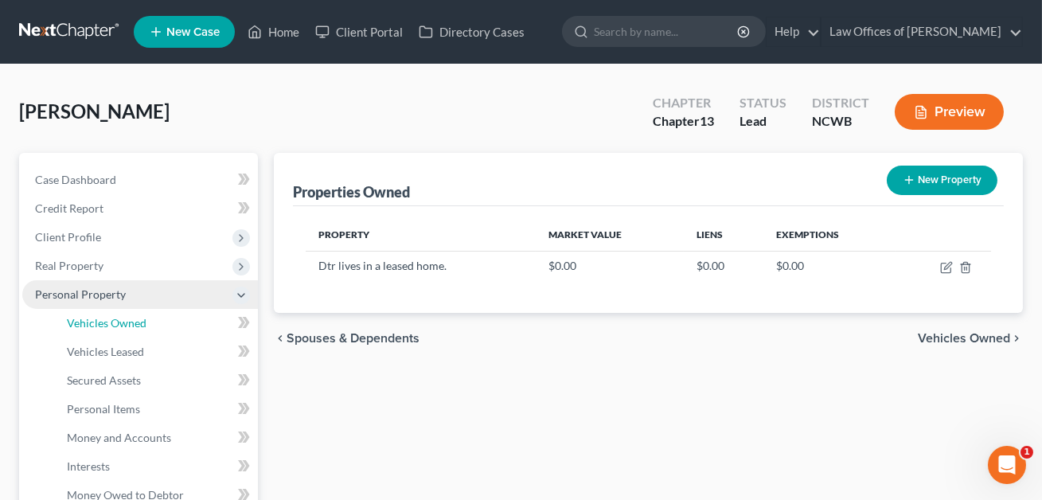
click at [91, 320] on span "Vehicles Owned" at bounding box center [107, 323] width 80 height 14
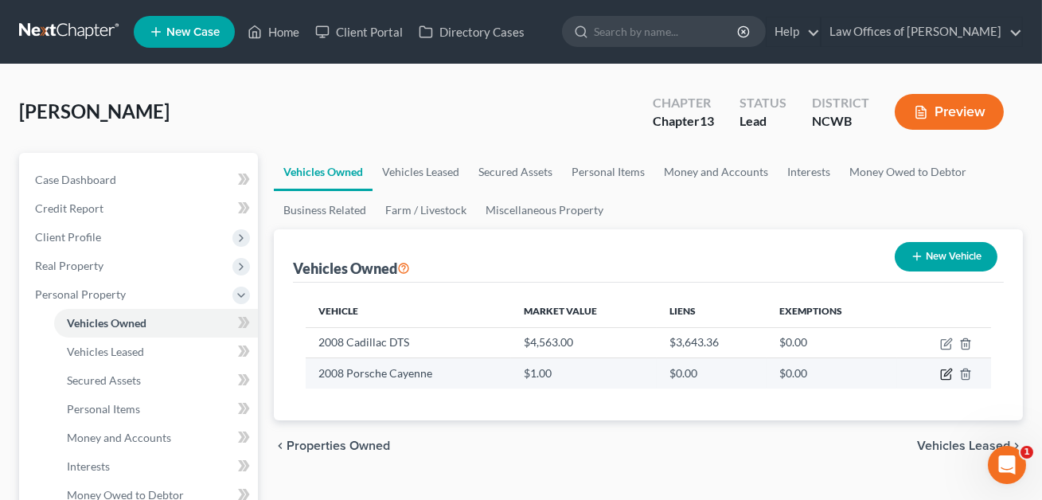
click at [948, 373] on icon "button" at bounding box center [947, 372] width 7 height 7
select select "0"
select select "18"
select select "2"
select select "0"
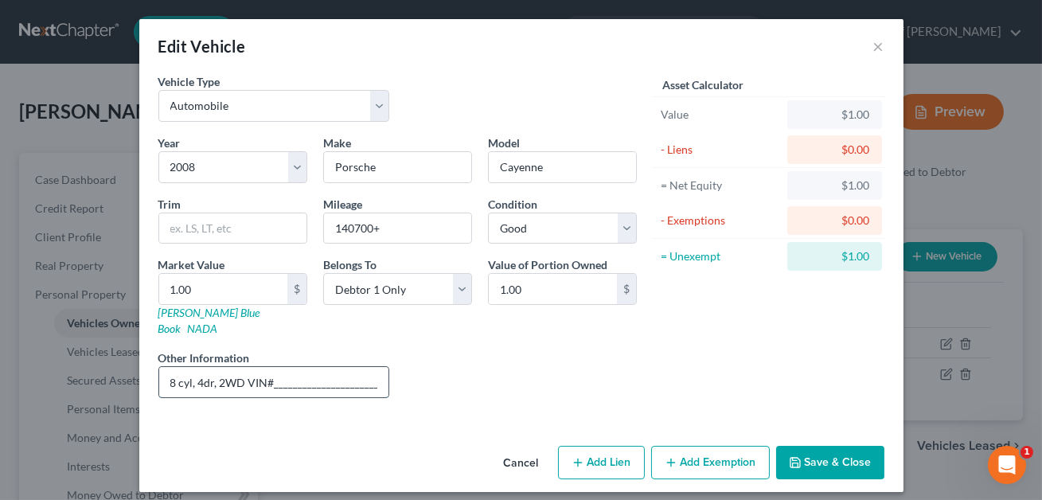
click at [371, 367] on input "8 cyl, 4dr, 2WD VIN#_____________________________. [PERSON_NAME] value listed. …" at bounding box center [274, 382] width 230 height 30
click at [364, 368] on input "8 cyl, 4dr, 2WD VIN#_____________________. [PERSON_NAME] value listed. NOTE: NE…" at bounding box center [274, 382] width 230 height 30
type input "8 cyl, 4dr, 2WD VIN#[US_VEHICLE_IDENTIFICATION_NUMBER]. [PERSON_NAME] value lis…"
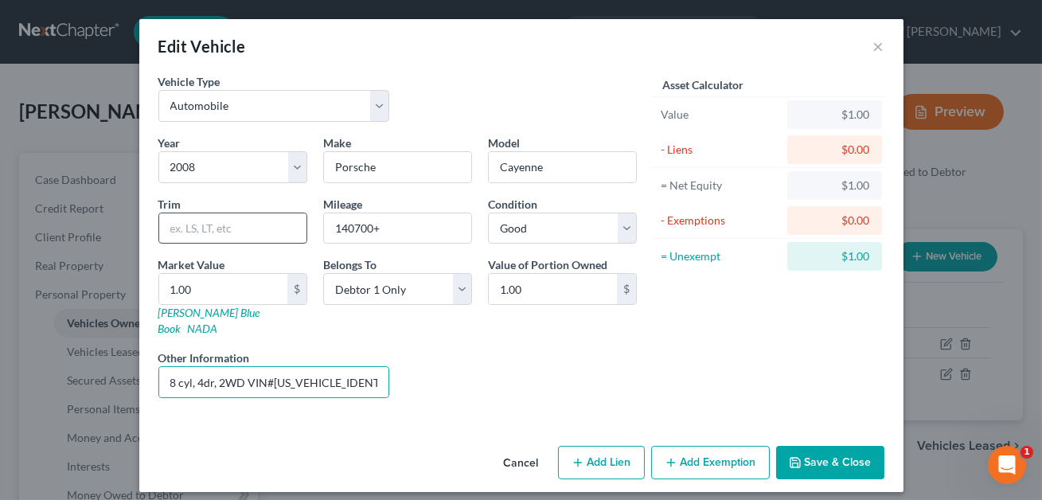
click at [214, 238] on input "text" at bounding box center [232, 228] width 147 height 30
type input "S"
click at [516, 349] on div "Liens Select" at bounding box center [520, 373] width 247 height 49
drag, startPoint x: 380, startPoint y: 366, endPoint x: 274, endPoint y: 362, distance: 106.7
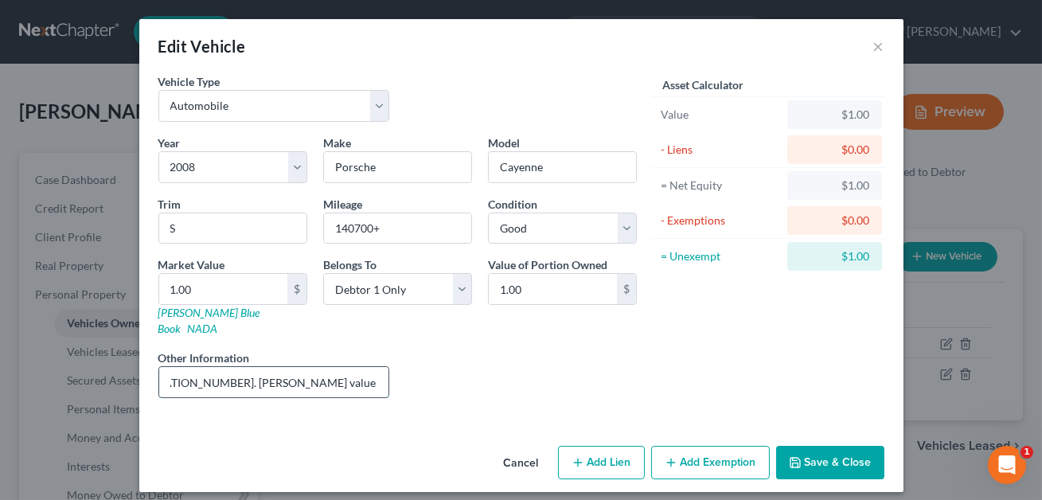
click at [274, 367] on input "8 cyl, 4dr, 2WD VIN#[US_VEHICLE_IDENTIFICATION_NUMBER]. [PERSON_NAME] value lis…" at bounding box center [274, 382] width 230 height 30
type input "8 cyl, 4dr, 2WD VIN#[US_VEHICLE_IDENTIFICATION_NUMBER]. [PERSON_NAME] value lis…"
click at [218, 321] on link "NADA" at bounding box center [203, 328] width 30 height 14
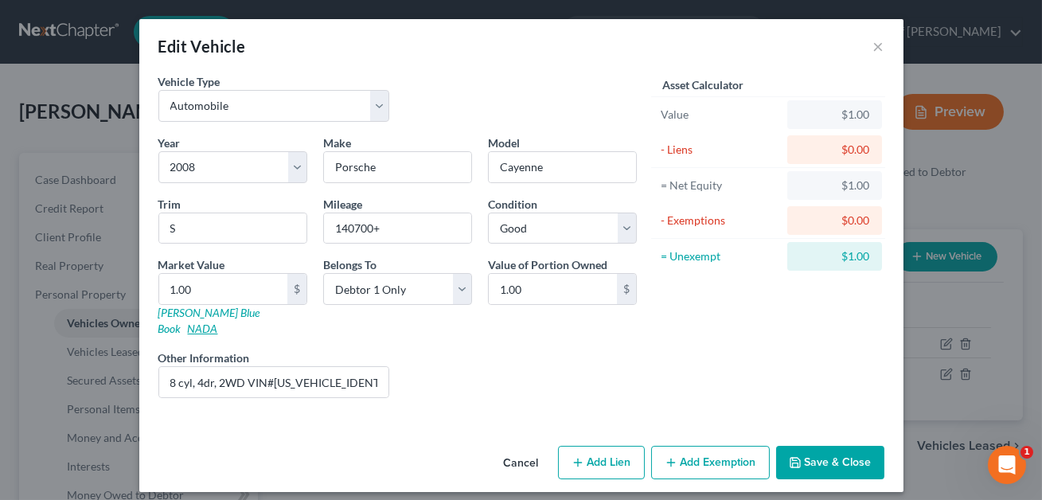
click at [218, 321] on link "NADA" at bounding box center [203, 328] width 30 height 14
